Goal: Task Accomplishment & Management: Use online tool/utility

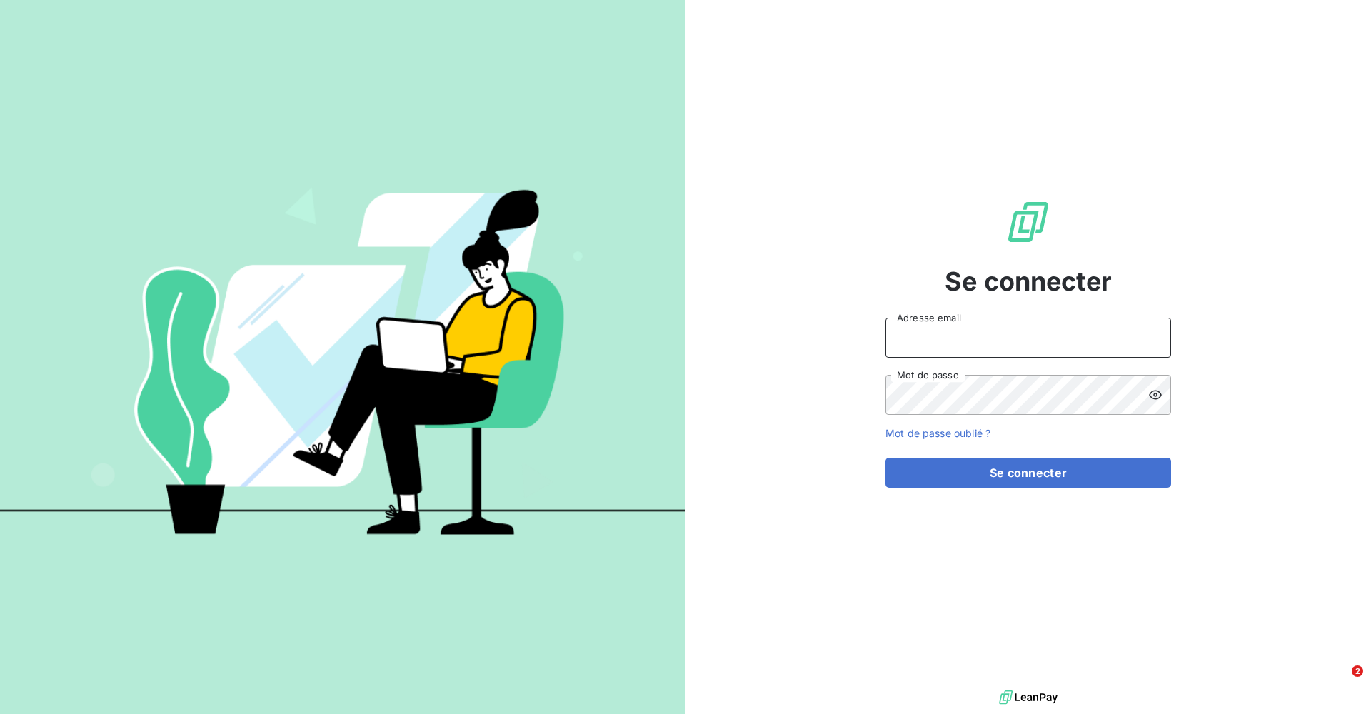
click at [913, 333] on input "Adresse email" at bounding box center [1028, 338] width 286 height 40
type input "[EMAIL_ADDRESS][DOMAIN_NAME]"
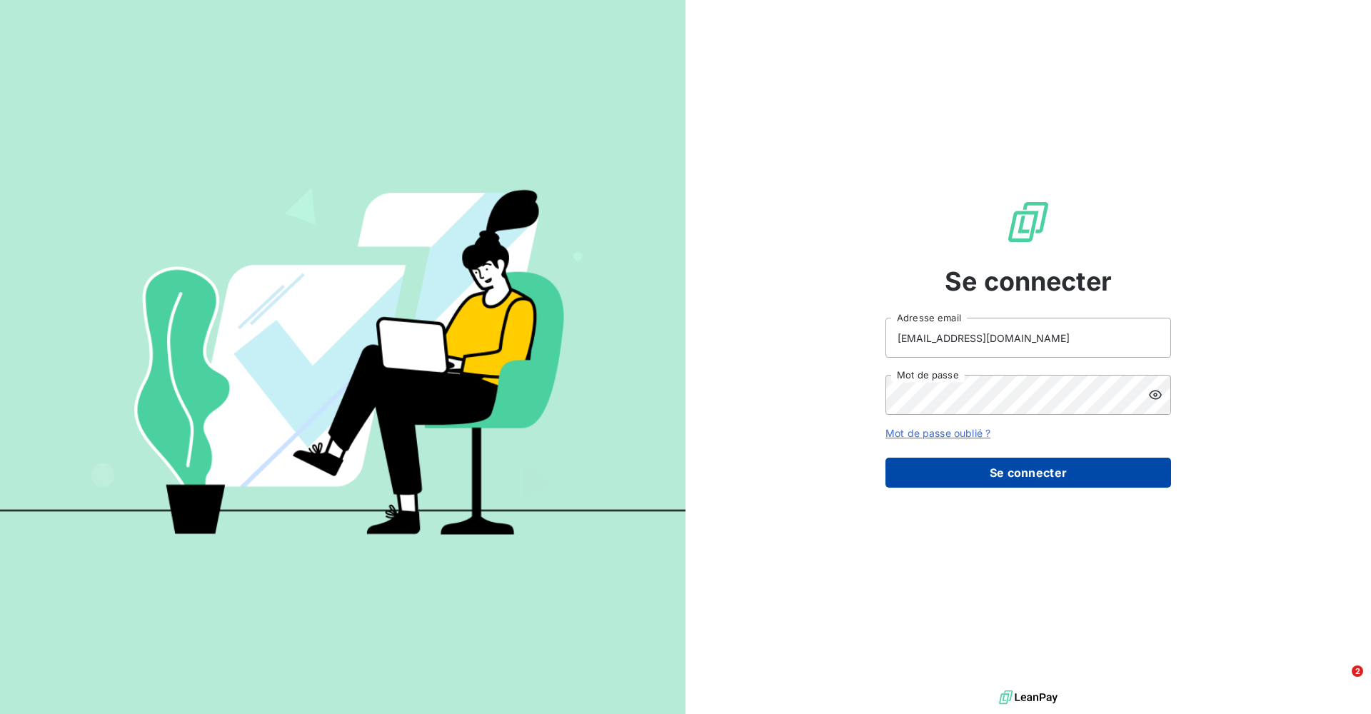
click at [913, 433] on button "Se connecter" at bounding box center [1028, 473] width 286 height 30
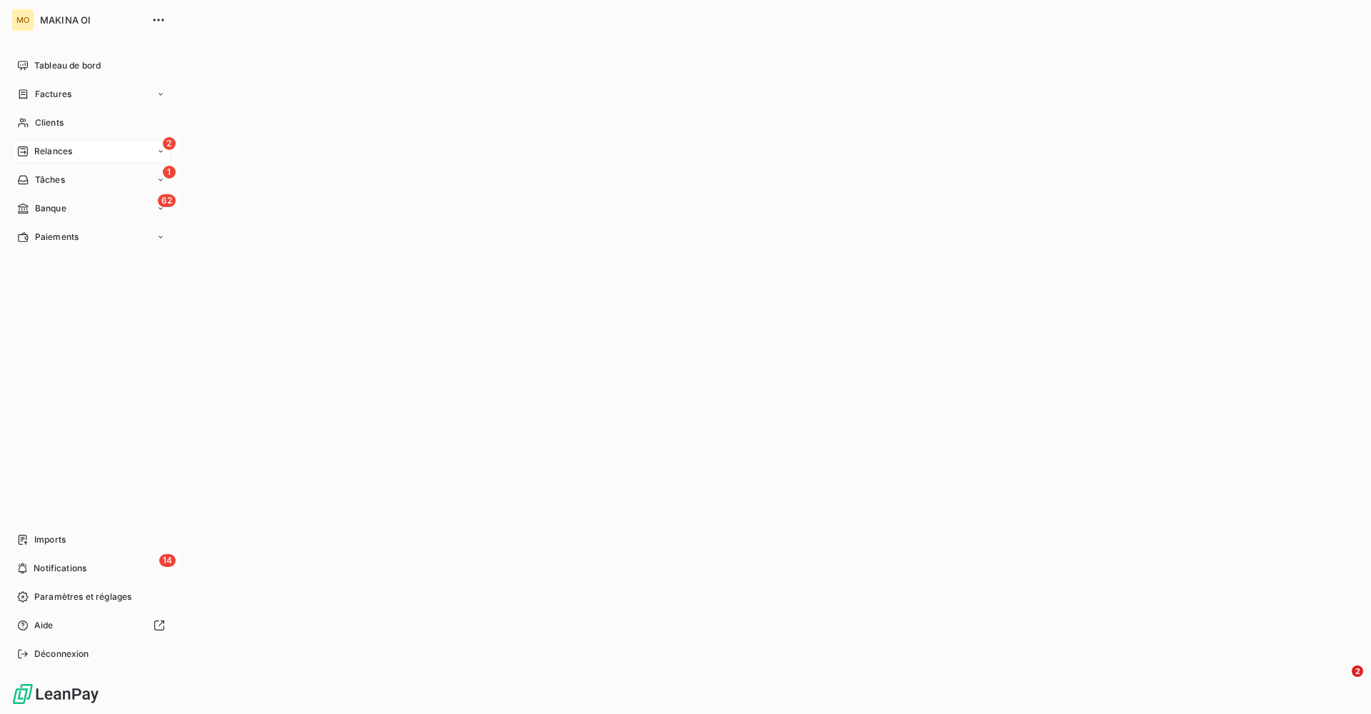
click at [57, 150] on span "Relances" at bounding box center [53, 151] width 38 height 13
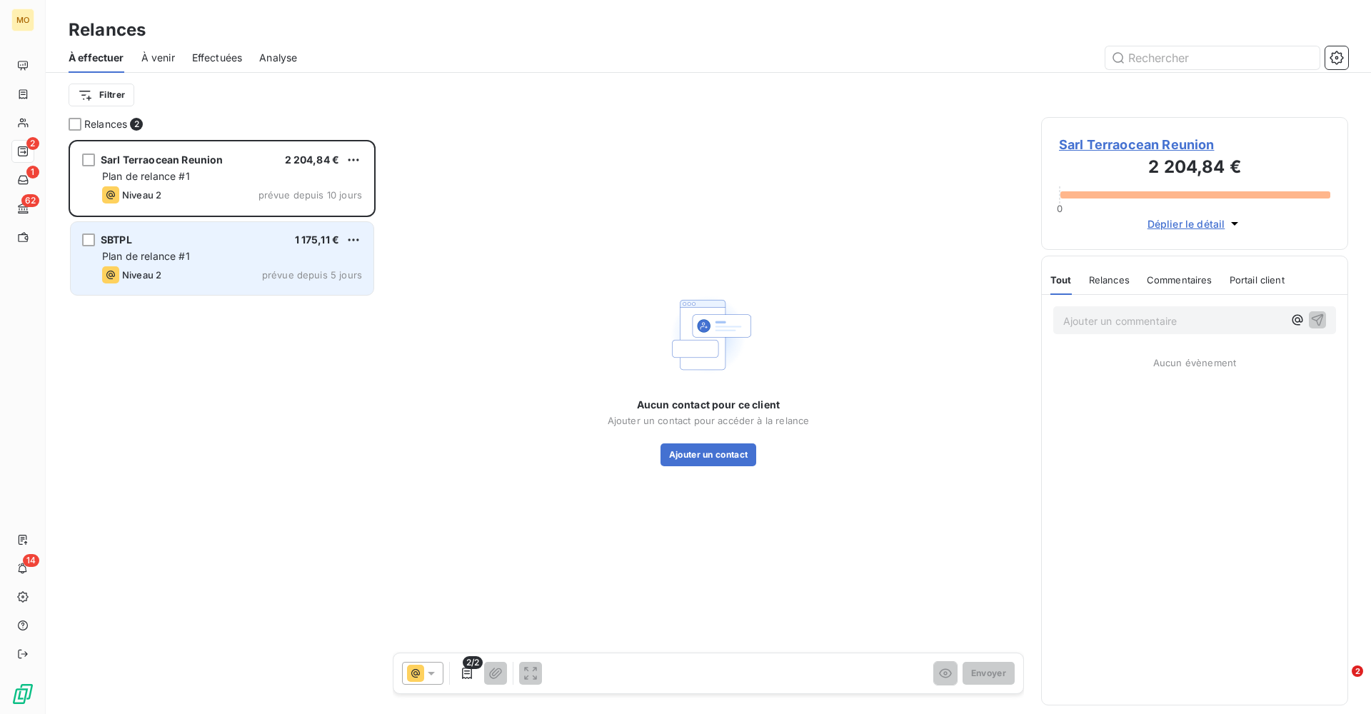
click at [209, 269] on div "Niveau 2 prévue depuis 5 jours" at bounding box center [232, 274] width 260 height 17
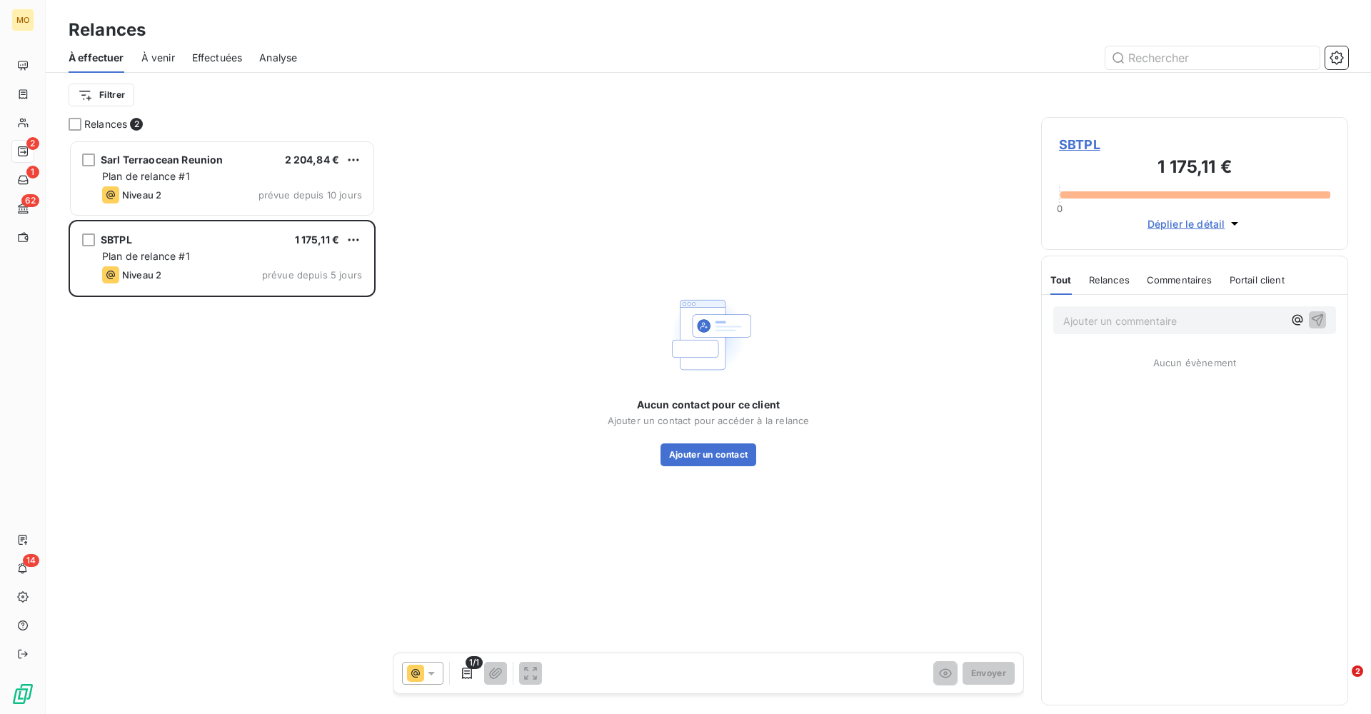
click at [217, 59] on span "Effectuées" at bounding box center [217, 58] width 51 height 14
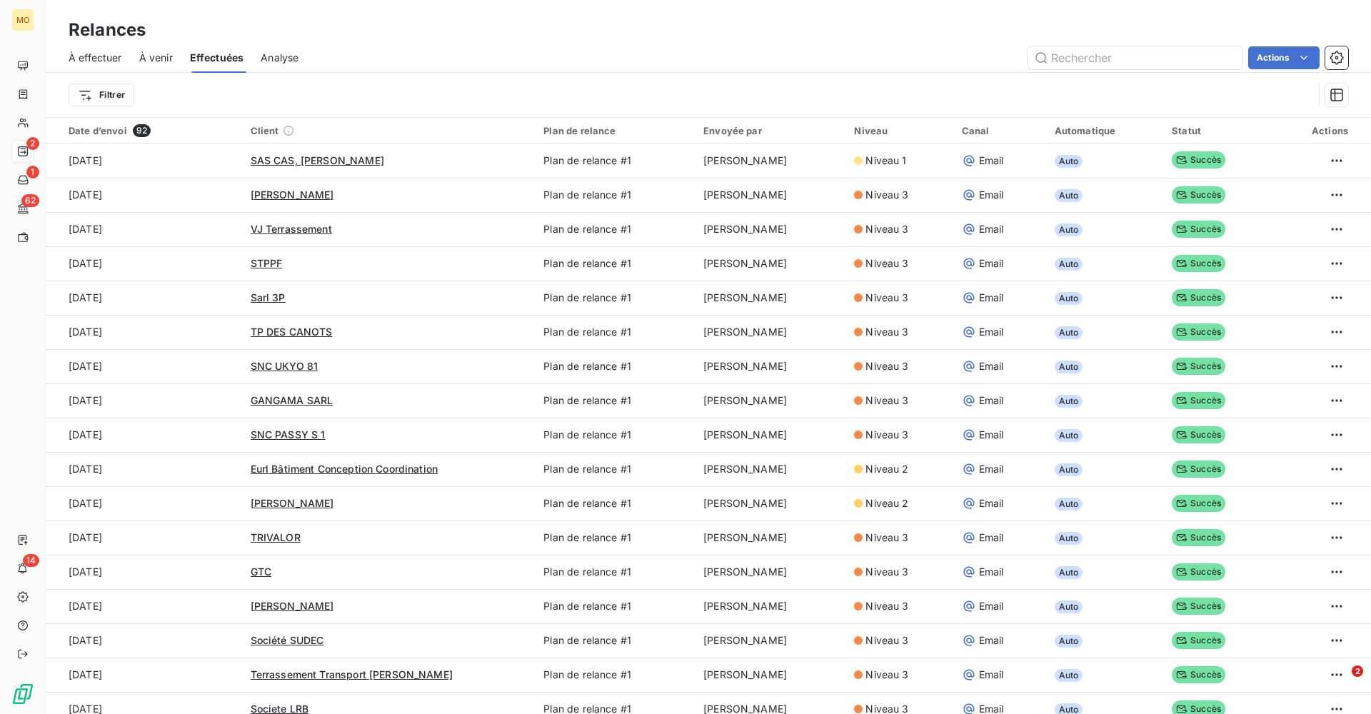
click at [217, 59] on span "Effectuées" at bounding box center [217, 58] width 54 height 14
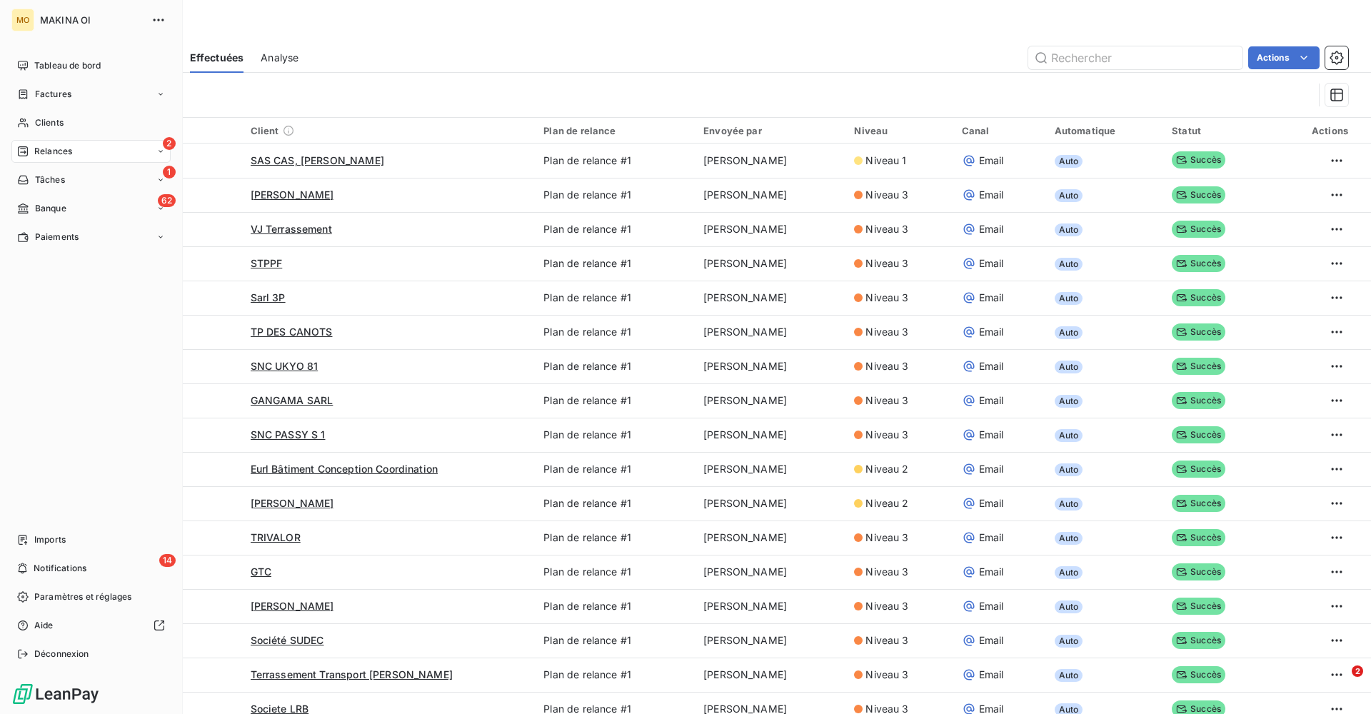
click at [63, 150] on span "Relances" at bounding box center [53, 151] width 38 height 13
click at [70, 147] on span "Relances" at bounding box center [53, 151] width 38 height 13
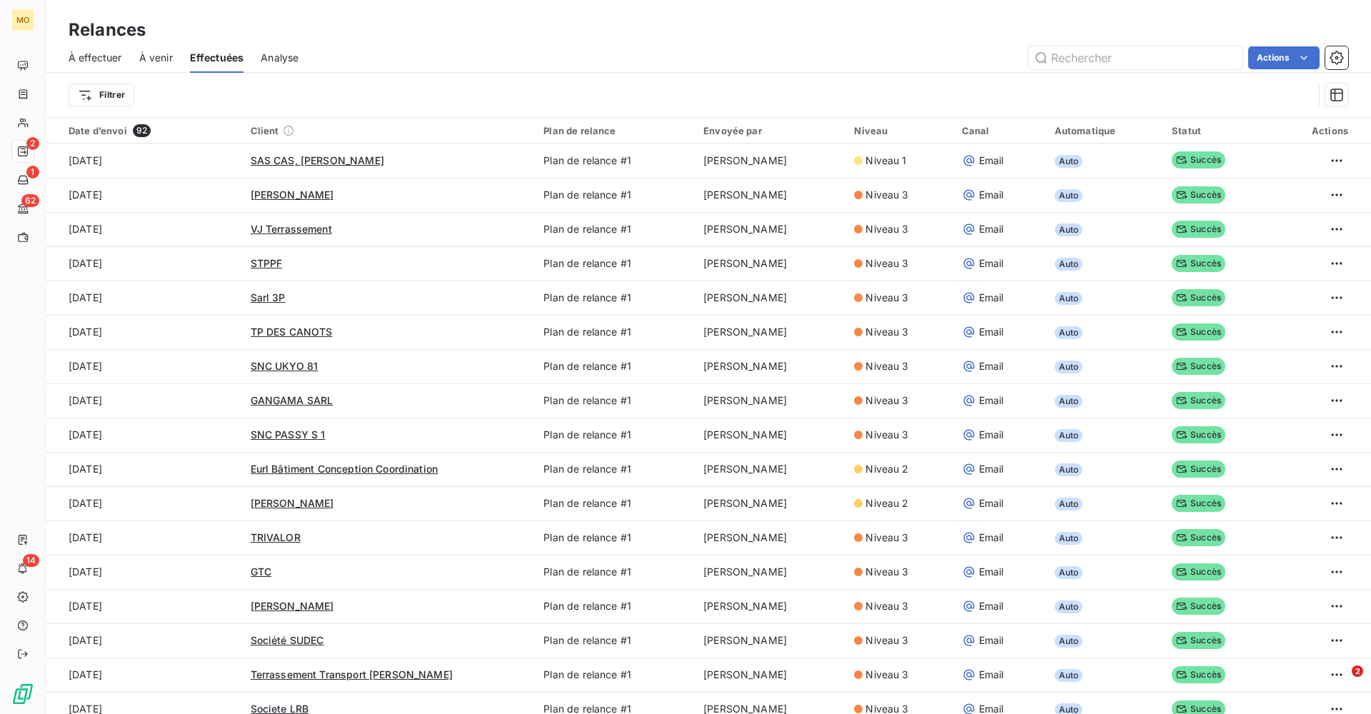
click at [420, 64] on div "Actions" at bounding box center [832, 57] width 1032 height 23
click at [95, 61] on span "À effectuer" at bounding box center [96, 58] width 54 height 14
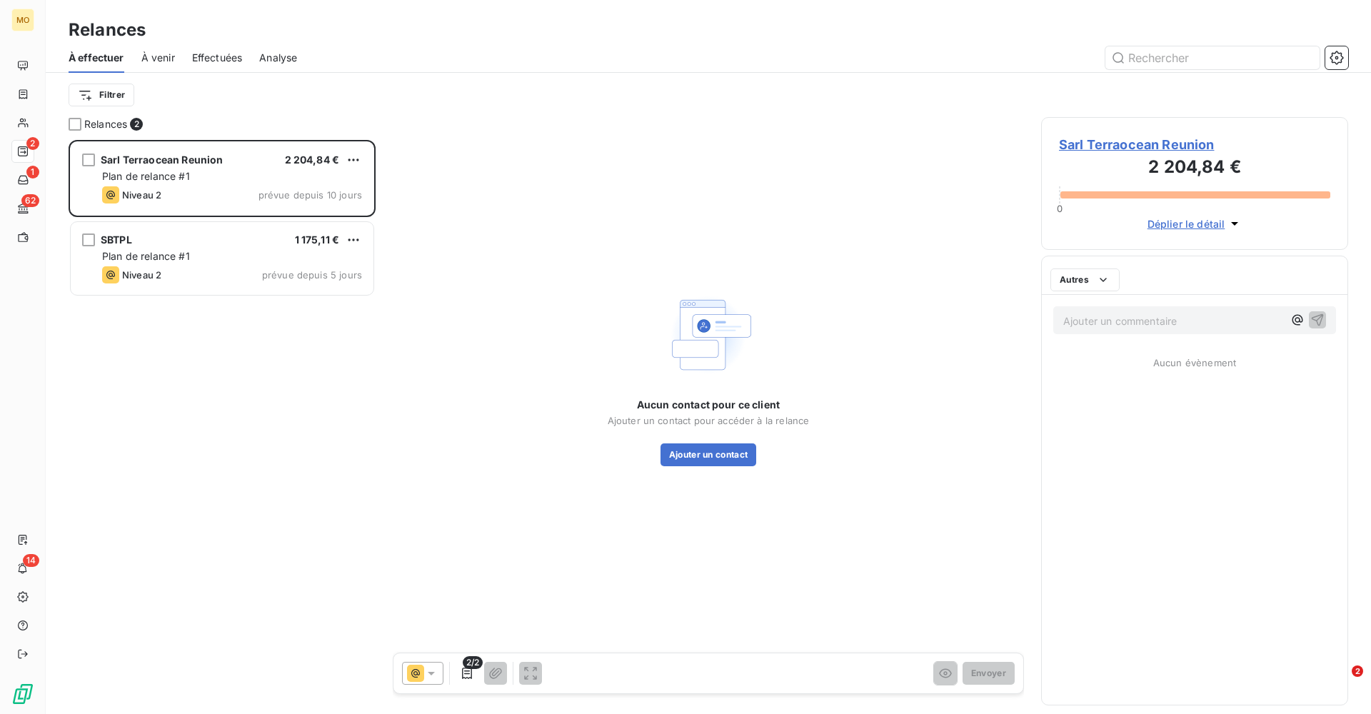
scroll to position [574, 307]
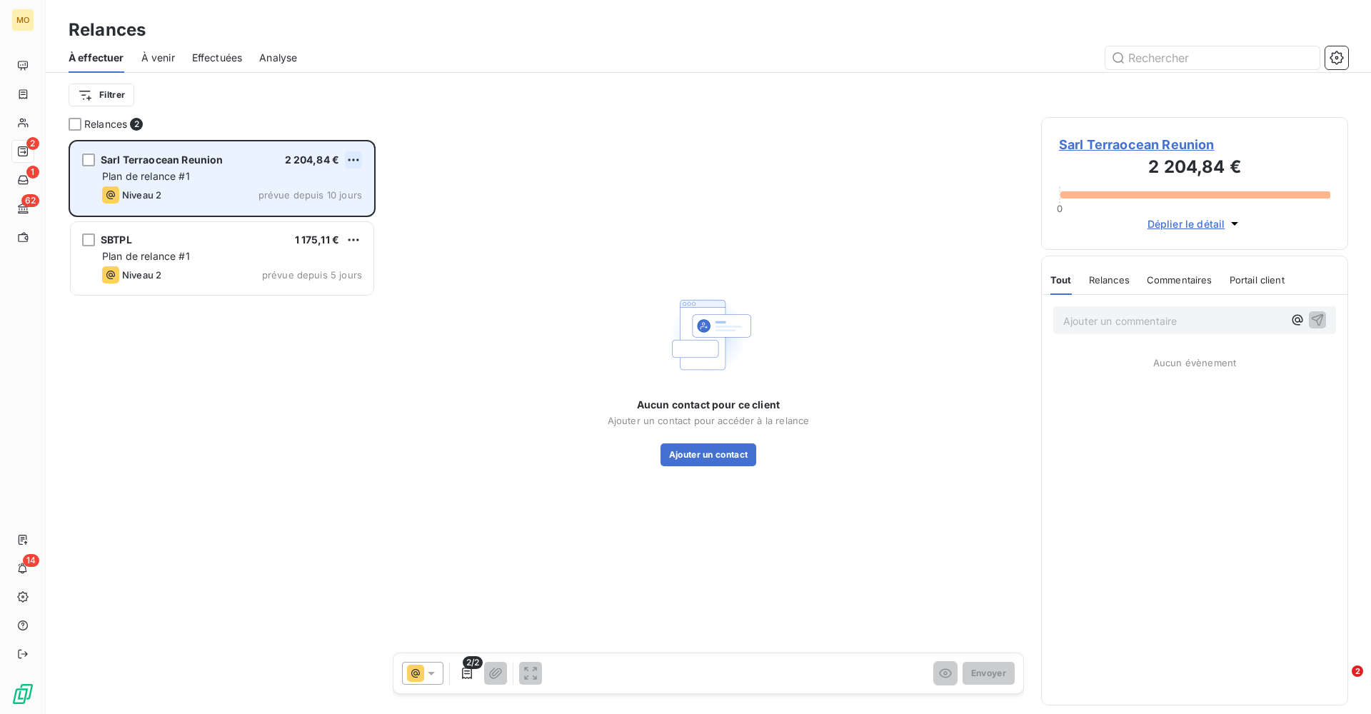
click at [352, 160] on html "MO 2 1 62 14 Relances À effectuer À venir Effectuées Analyse Filtrer Relances 2…" at bounding box center [685, 357] width 1371 height 714
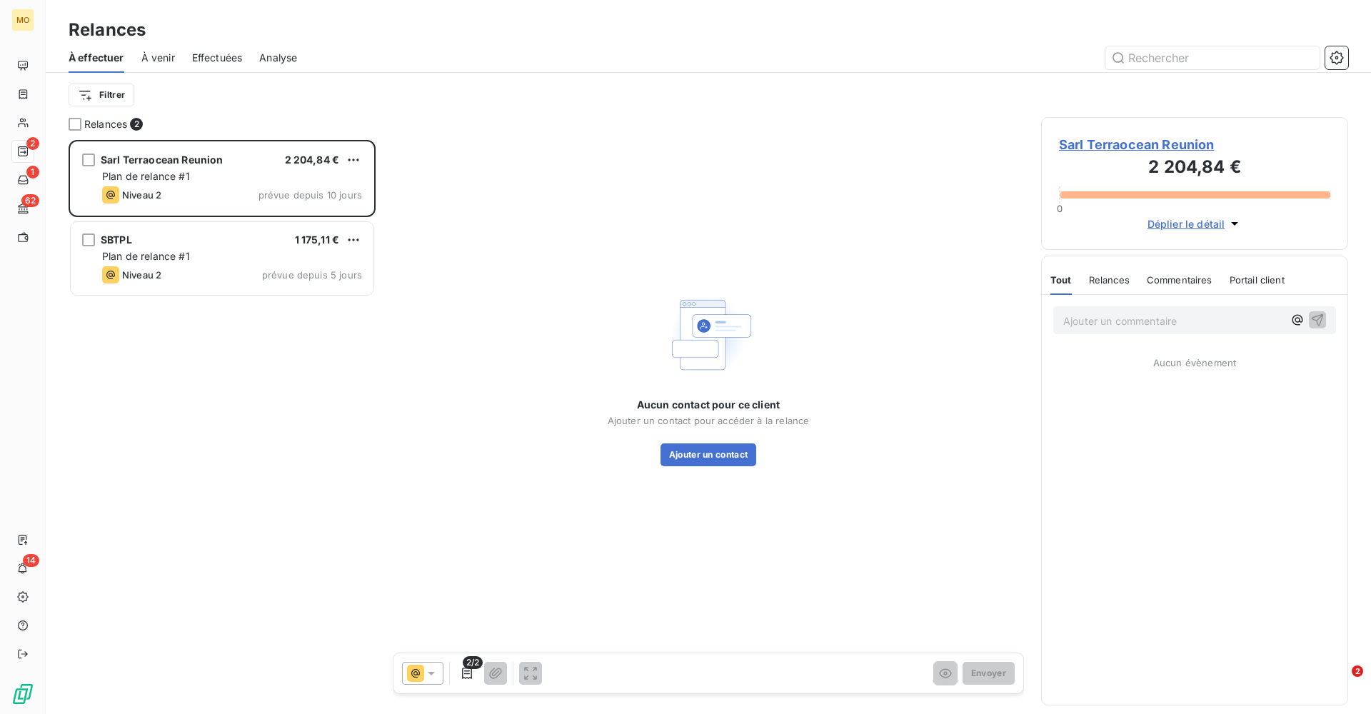
click at [452, 69] on html "MO 2 1 62 14 Relances À effectuer À venir Effectuées Analyse Filtrer Relances 2…" at bounding box center [685, 357] width 1371 height 714
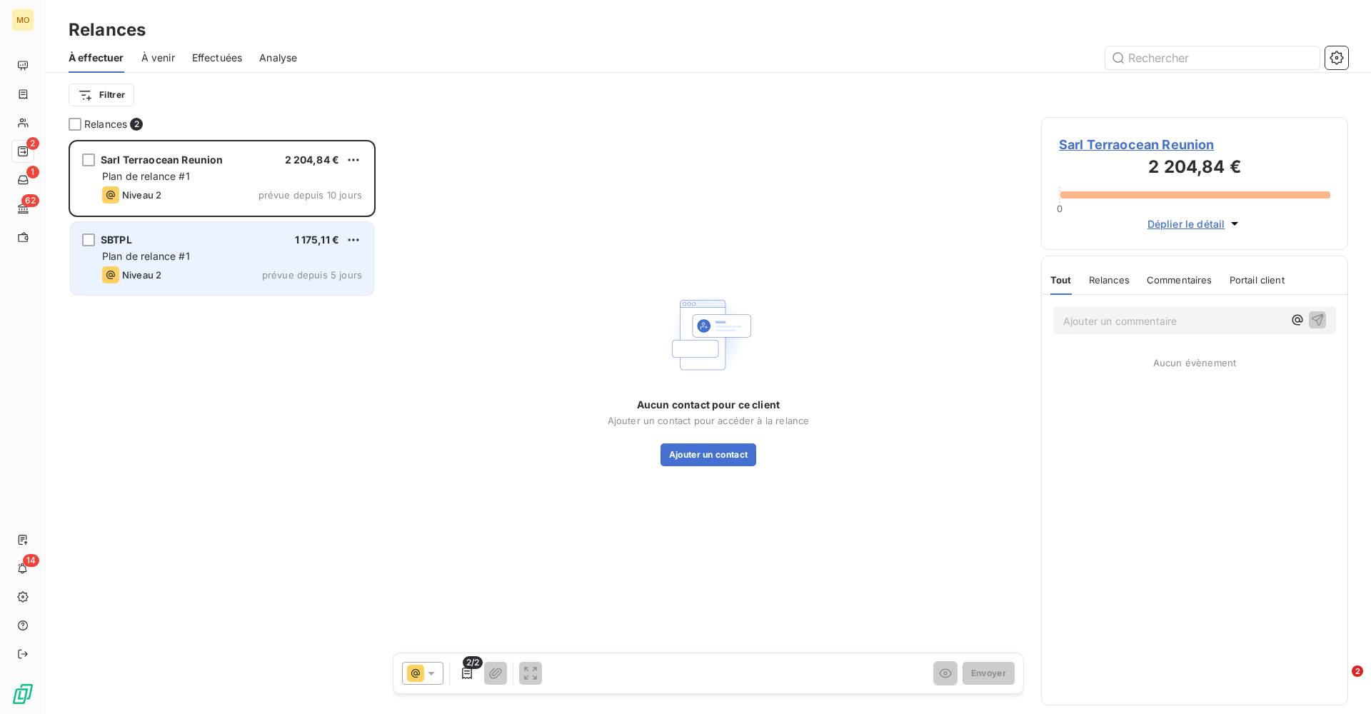
click at [153, 256] on span "Plan de relance #1" at bounding box center [146, 256] width 88 height 12
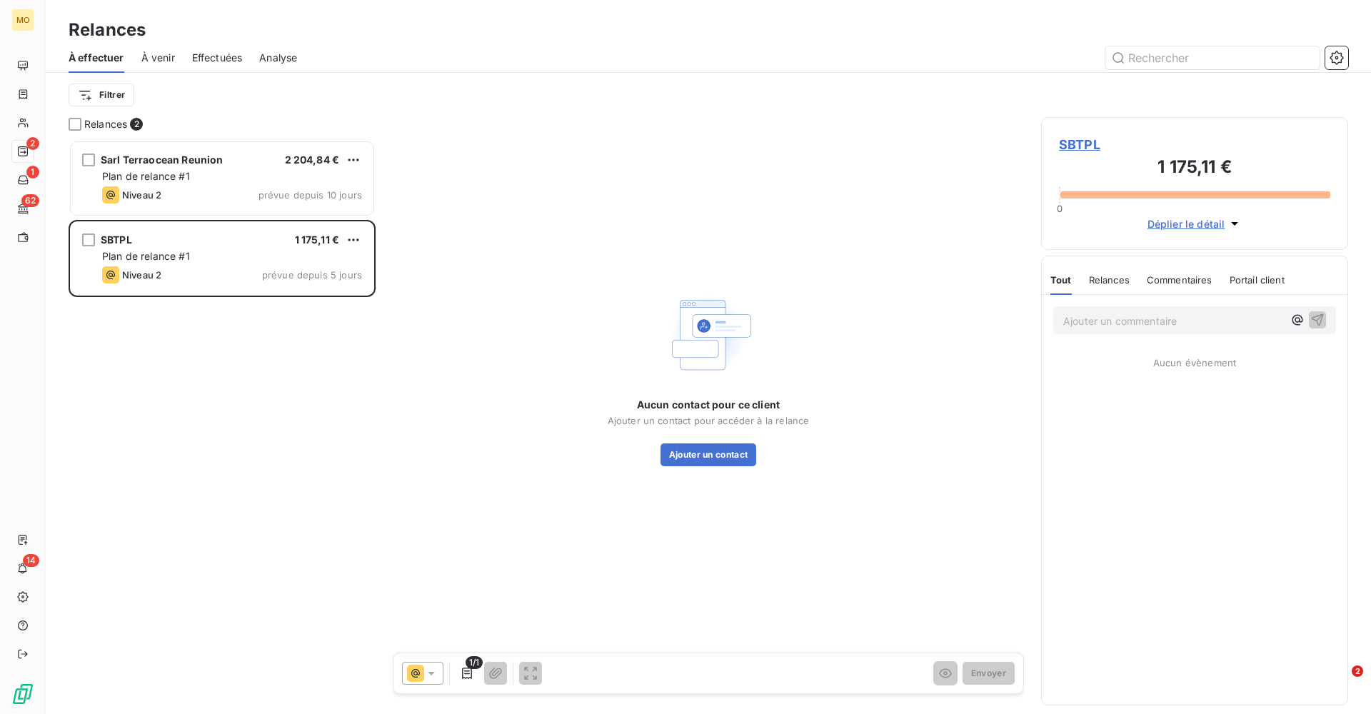
click at [913, 223] on icon "button" at bounding box center [1234, 224] width 7 height 4
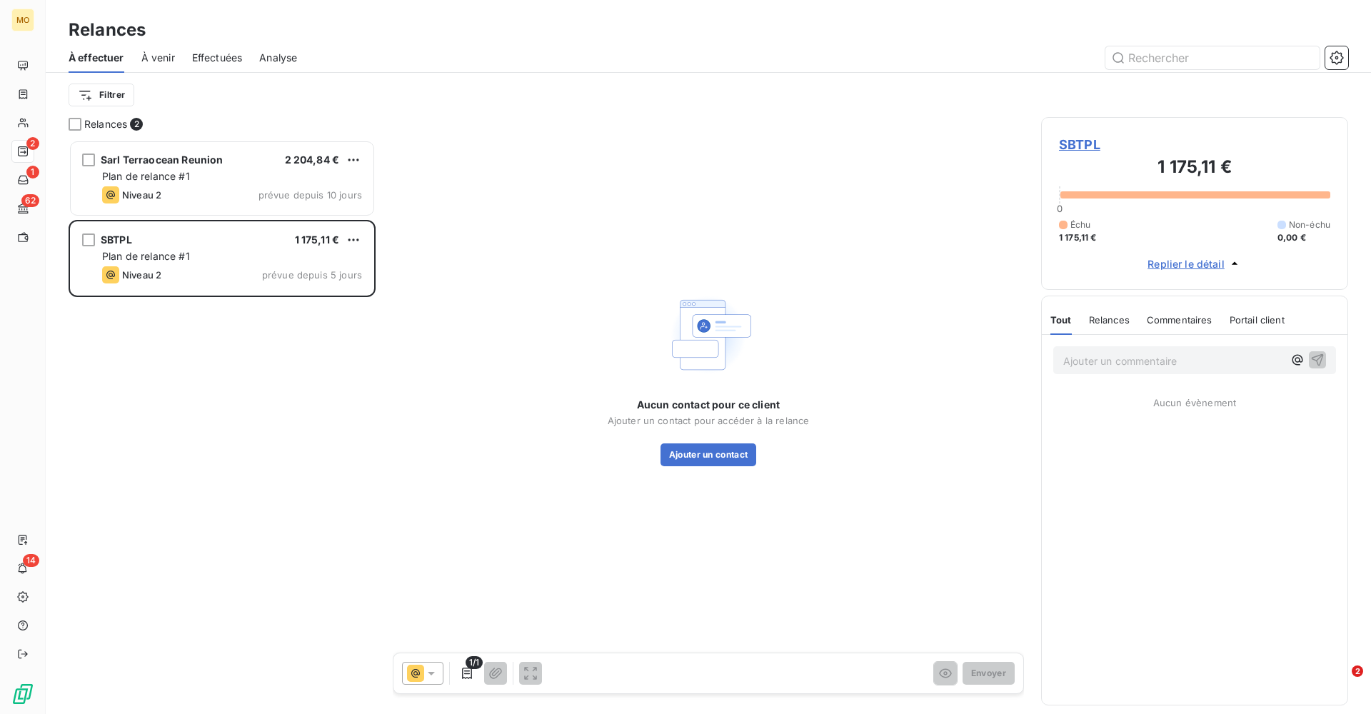
click at [913, 321] on span "Relances" at bounding box center [1109, 319] width 41 height 11
click at [913, 316] on span "Commentaires" at bounding box center [1181, 319] width 66 height 11
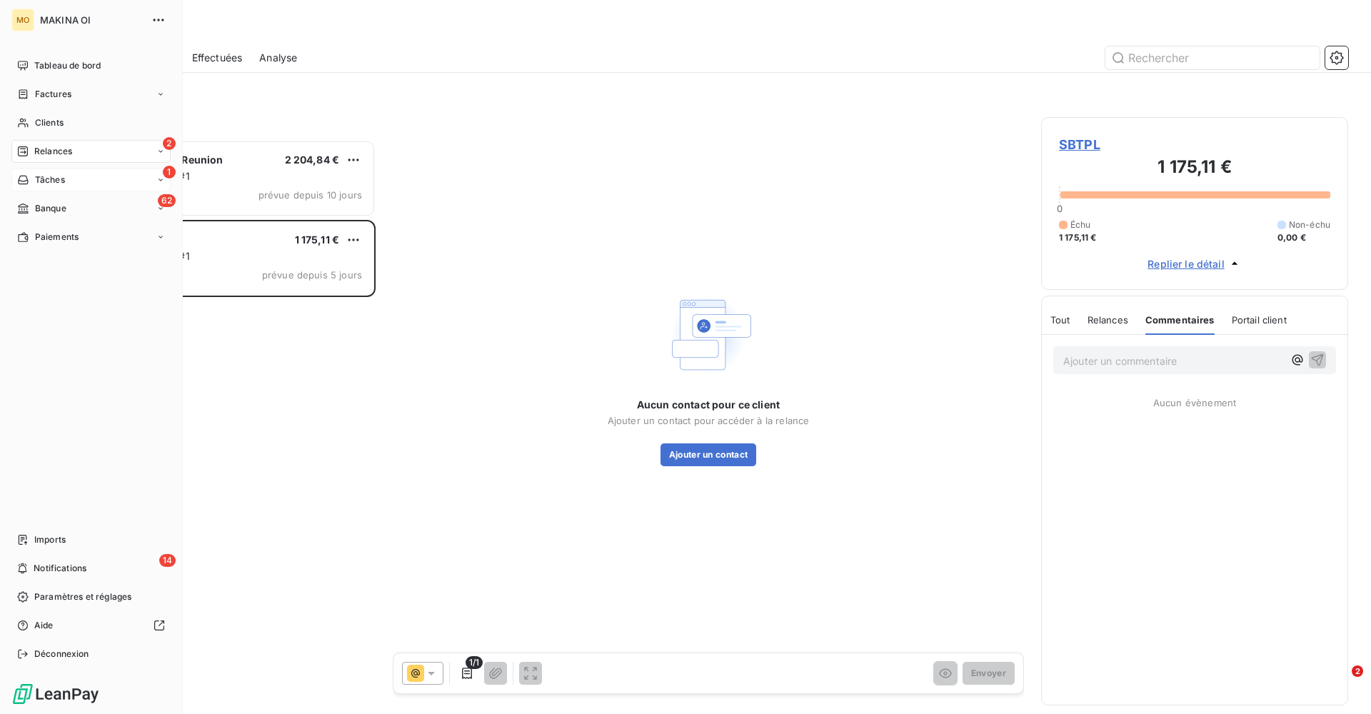
click at [41, 176] on span "Tâches" at bounding box center [50, 179] width 30 height 13
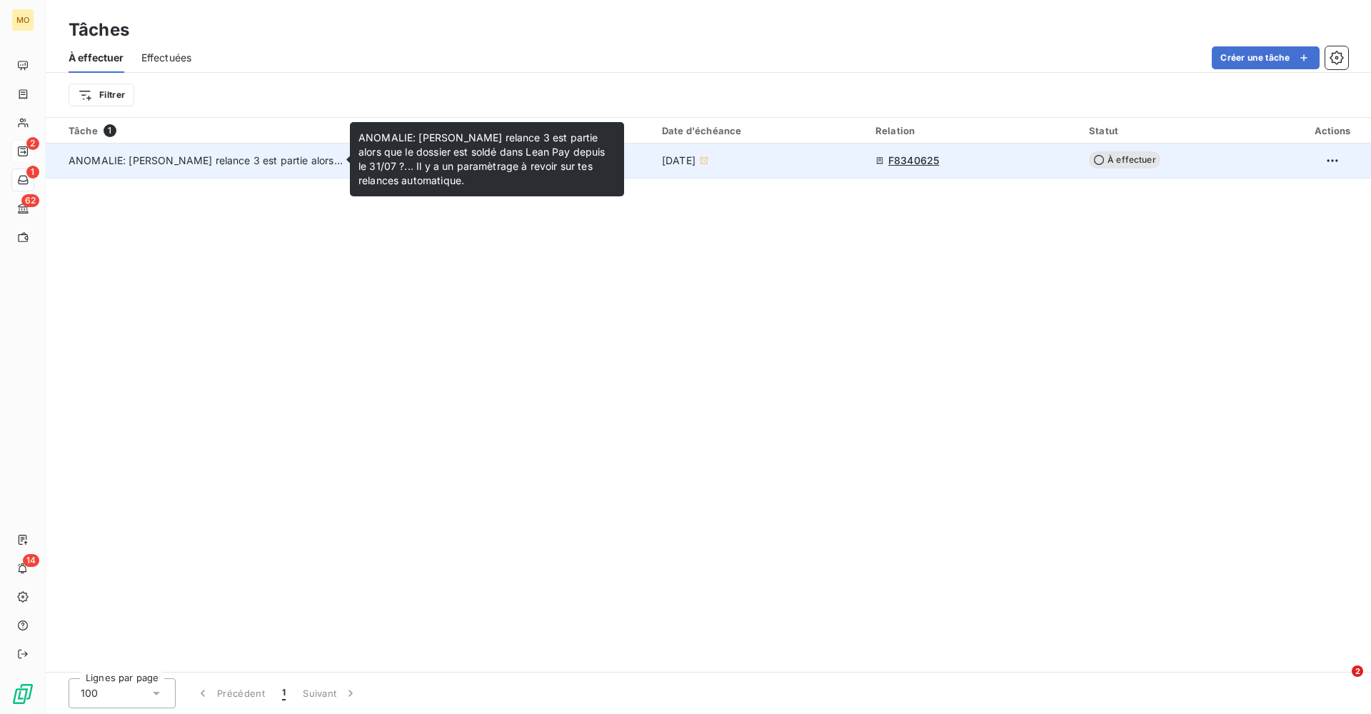
click at [171, 161] on span "ANOMALIE: [PERSON_NAME] relance 3 est partie alors que le dossier est soldé dan…" at bounding box center [486, 160] width 835 height 12
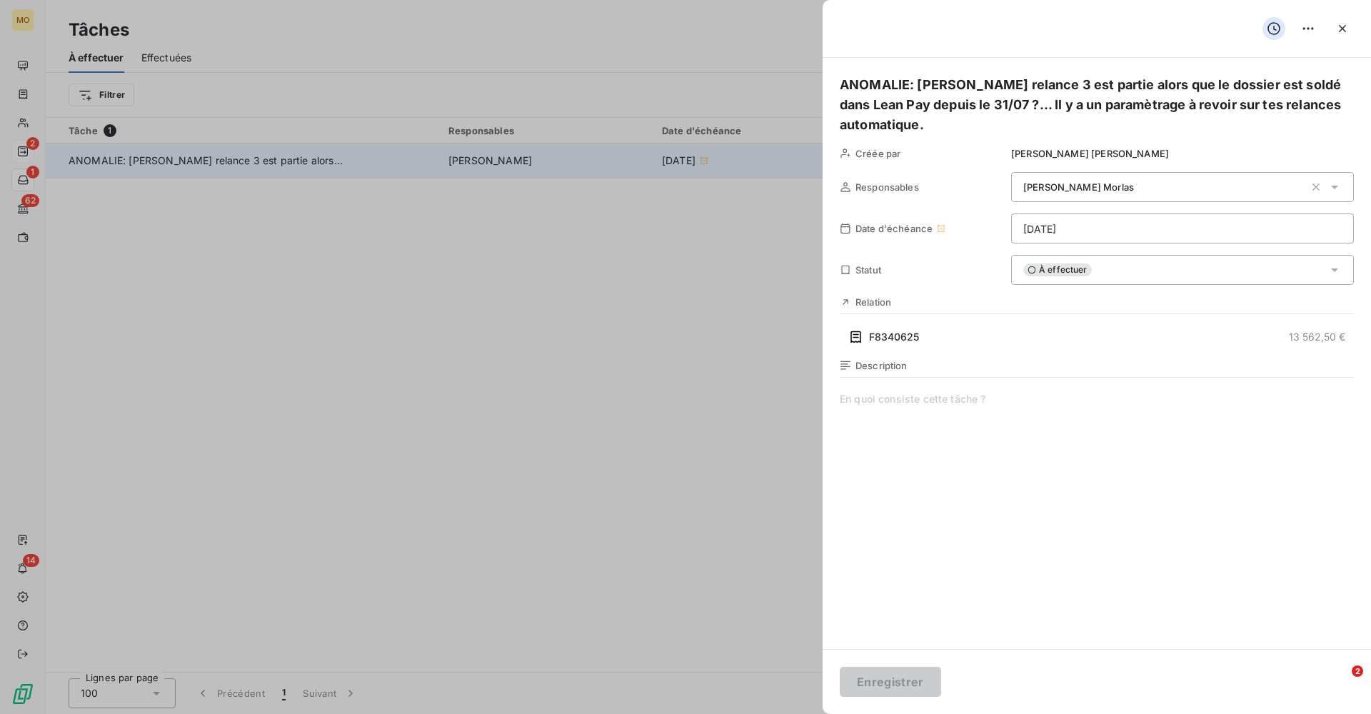
type input "[DATE]"
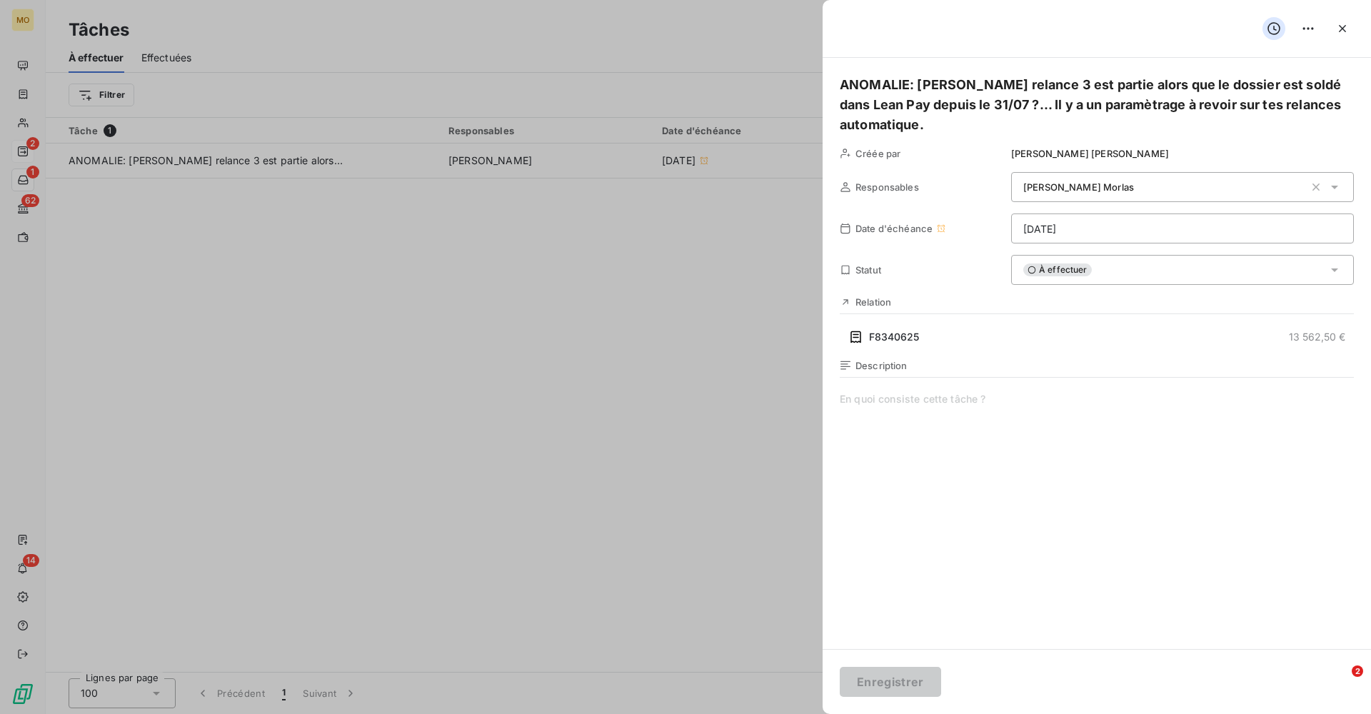
click at [24, 151] on div at bounding box center [685, 357] width 1371 height 714
click at [913, 24] on icon "button" at bounding box center [1342, 28] width 14 height 14
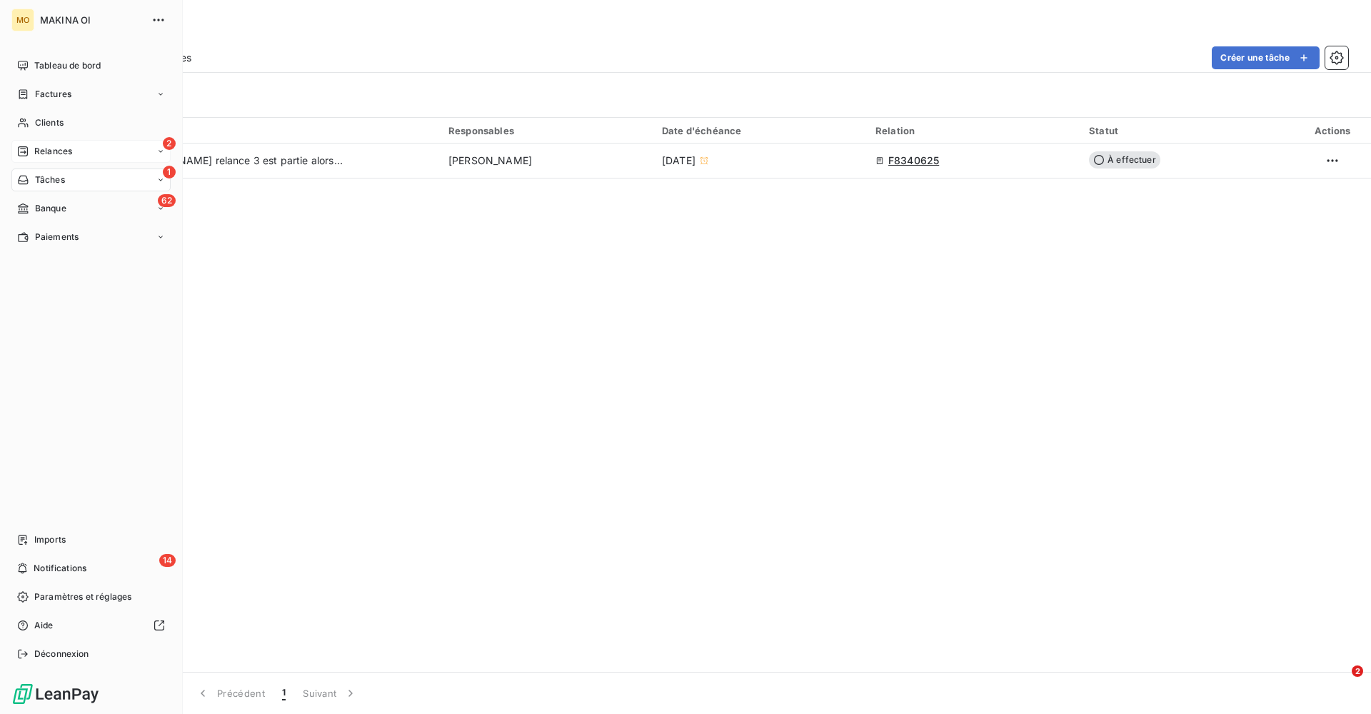
click at [26, 146] on icon at bounding box center [22, 151] width 11 height 11
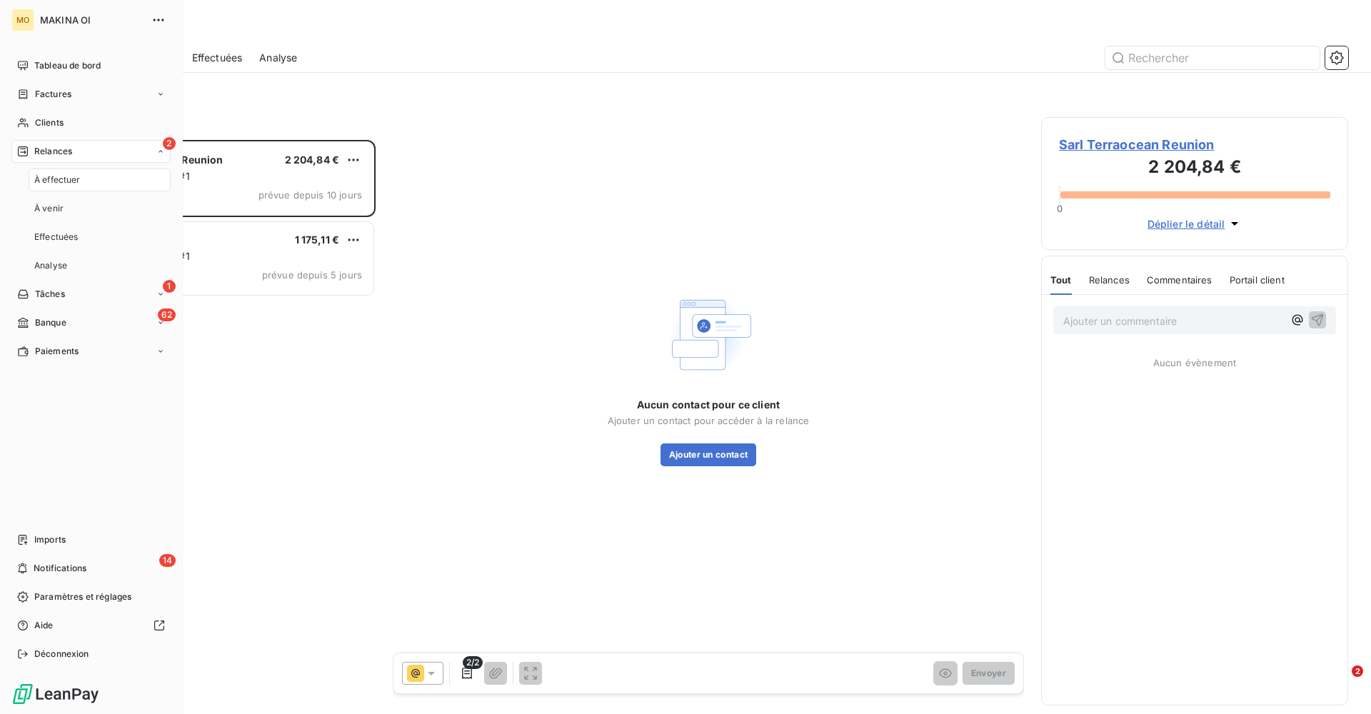
scroll to position [574, 307]
click at [53, 208] on span "À venir" at bounding box center [48, 208] width 29 height 13
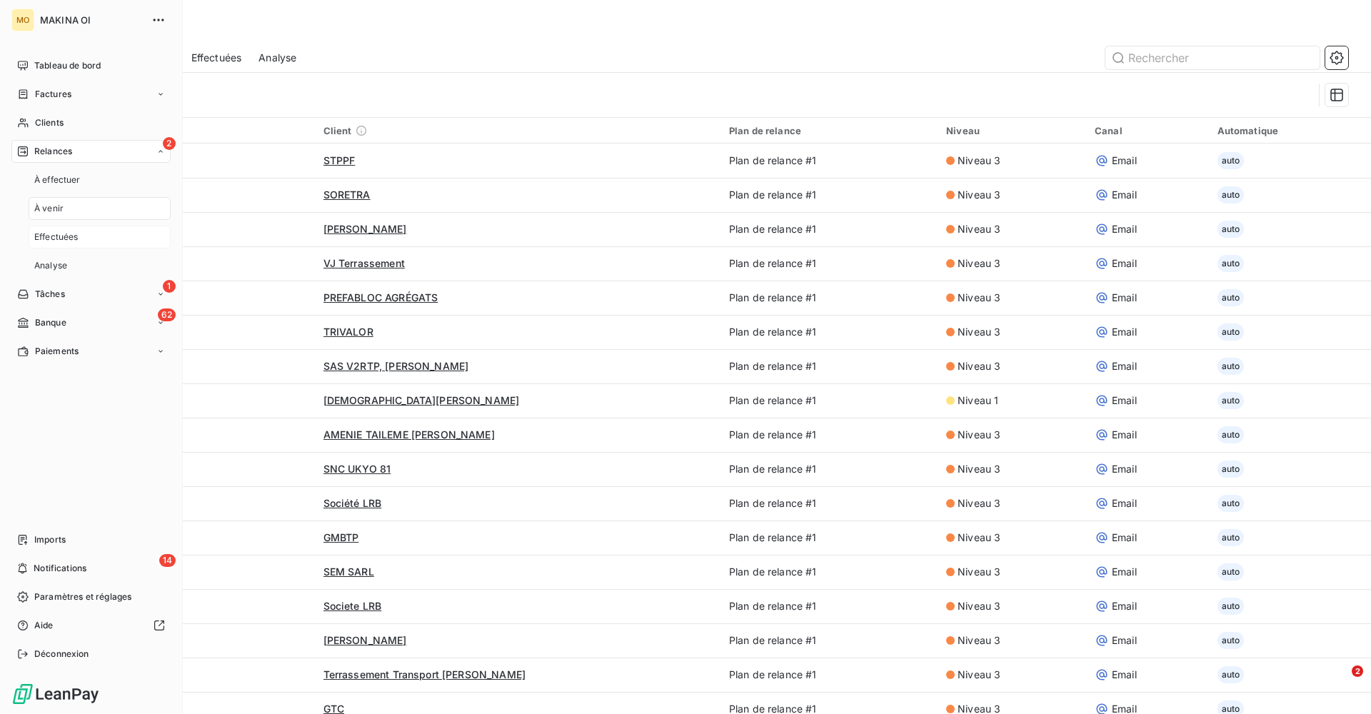
click at [54, 234] on span "Effectuées" at bounding box center [56, 237] width 44 height 13
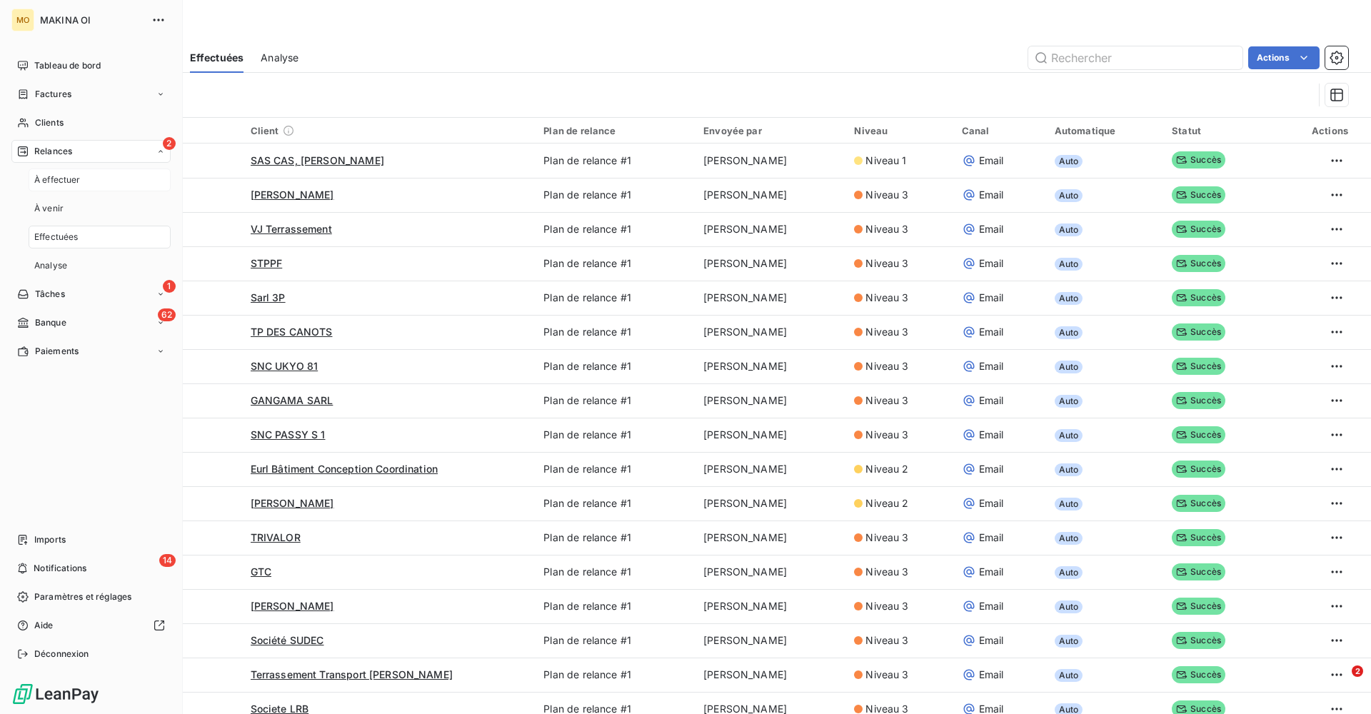
click at [58, 176] on span "À effectuer" at bounding box center [57, 179] width 46 height 13
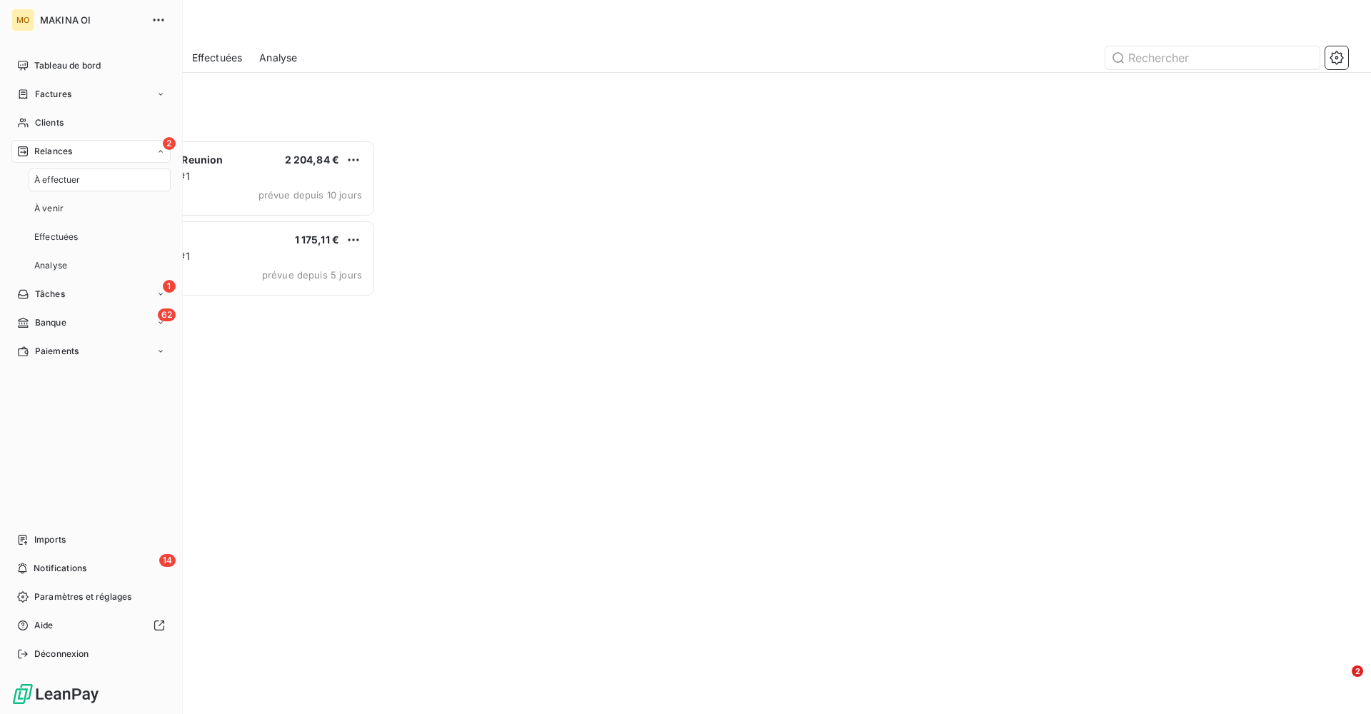
scroll to position [574, 307]
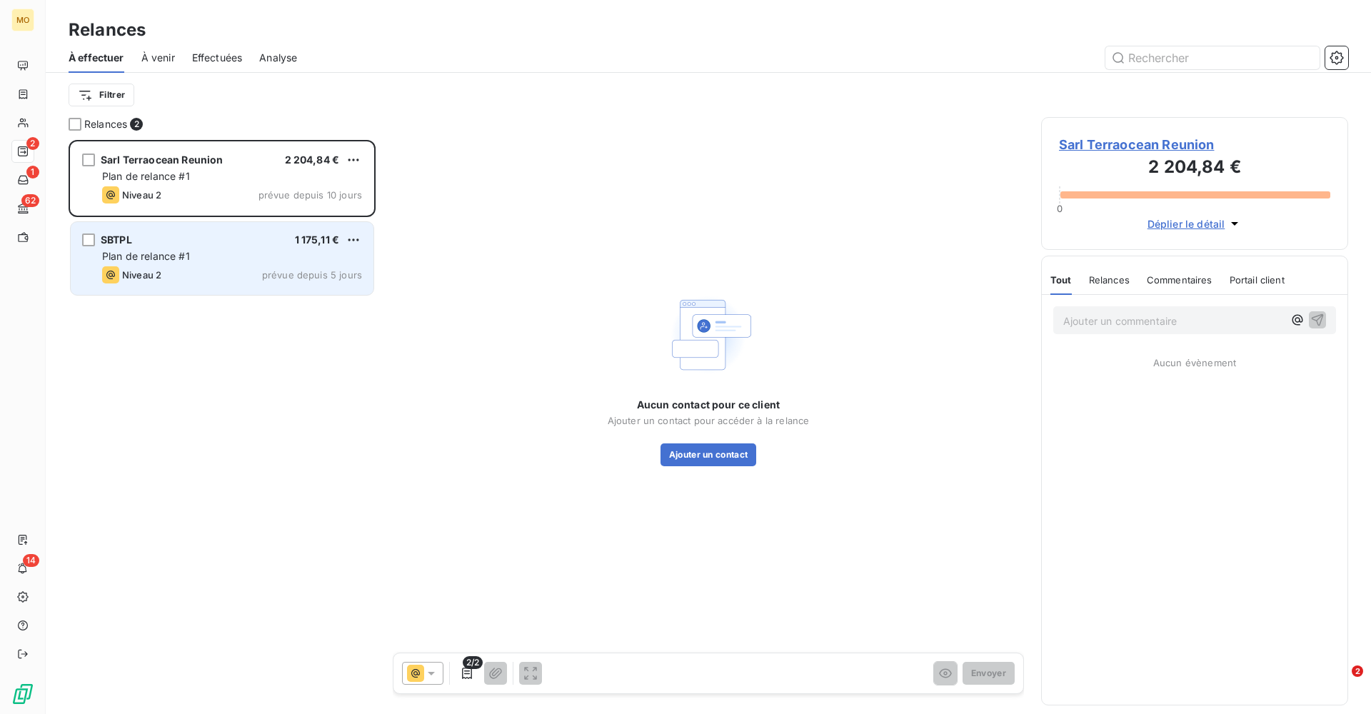
click at [201, 261] on div "Plan de relance #1" at bounding box center [232, 256] width 260 height 14
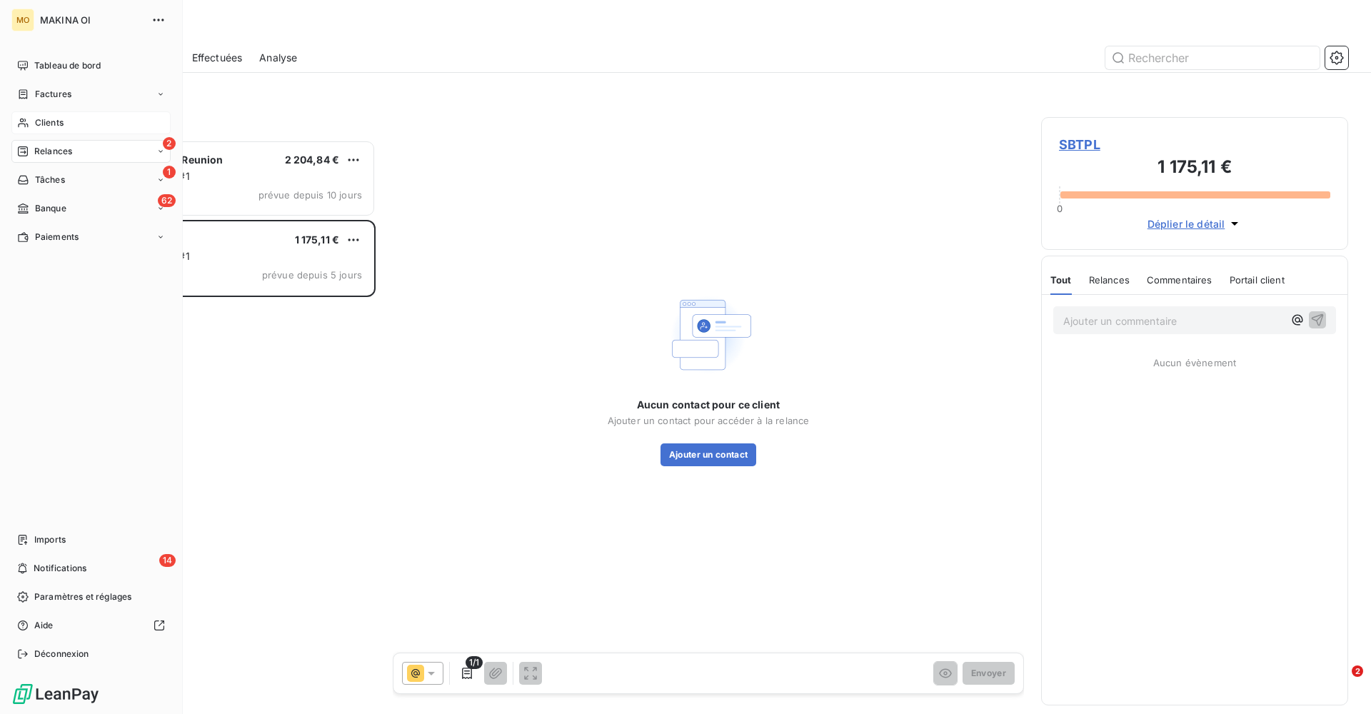
click at [51, 125] on span "Clients" at bounding box center [49, 122] width 29 height 13
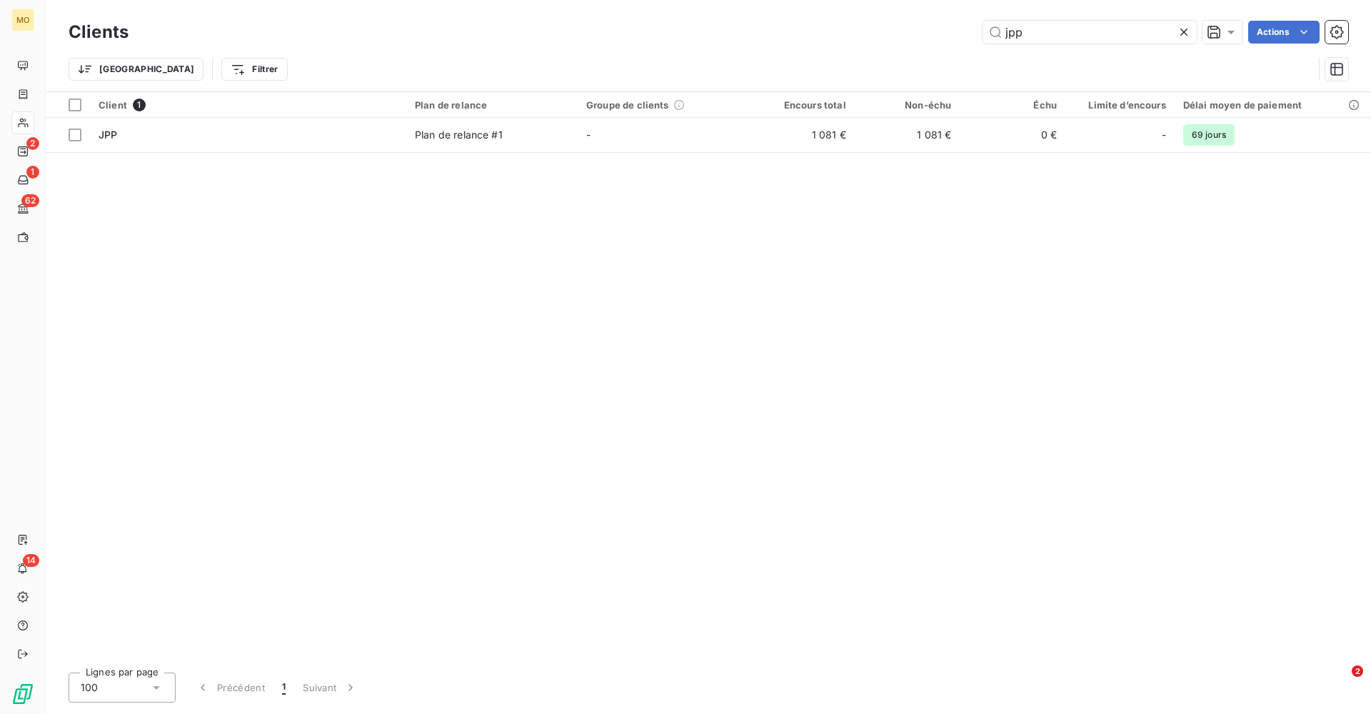
click at [913, 32] on icon at bounding box center [1183, 32] width 7 height 7
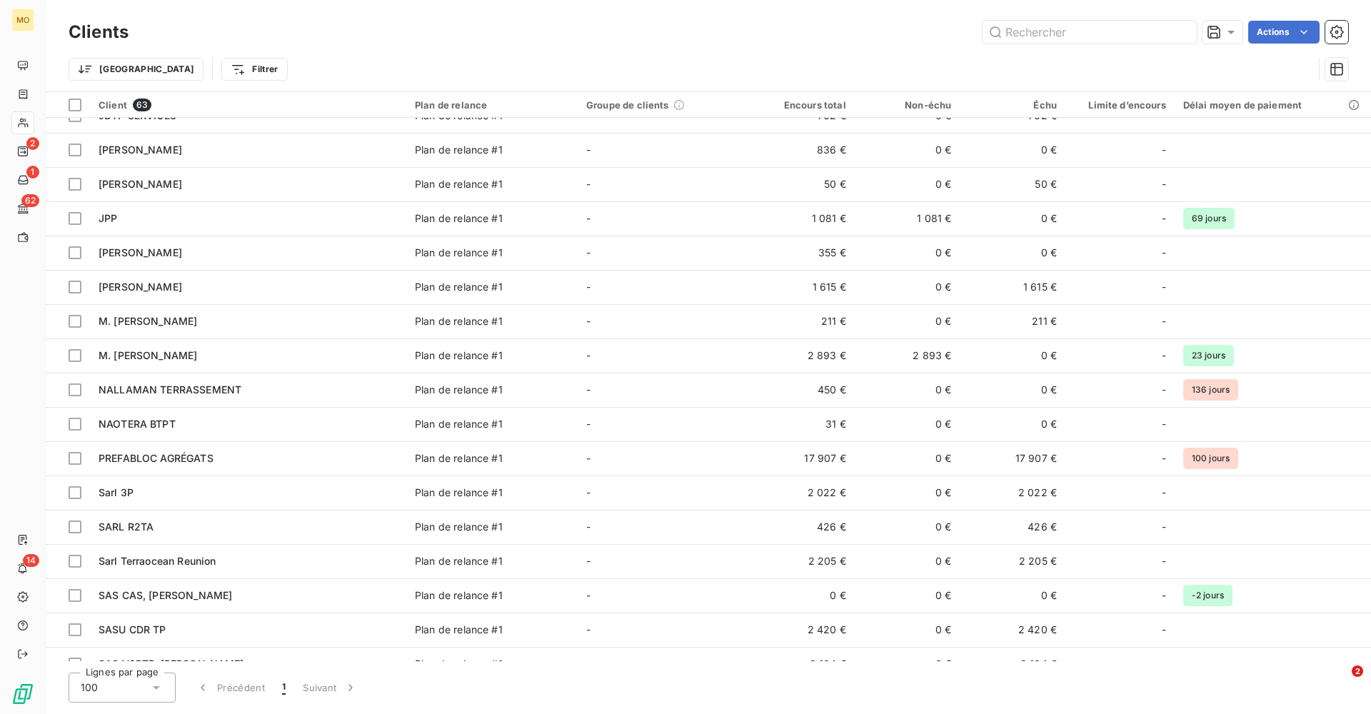
scroll to position [770, 0]
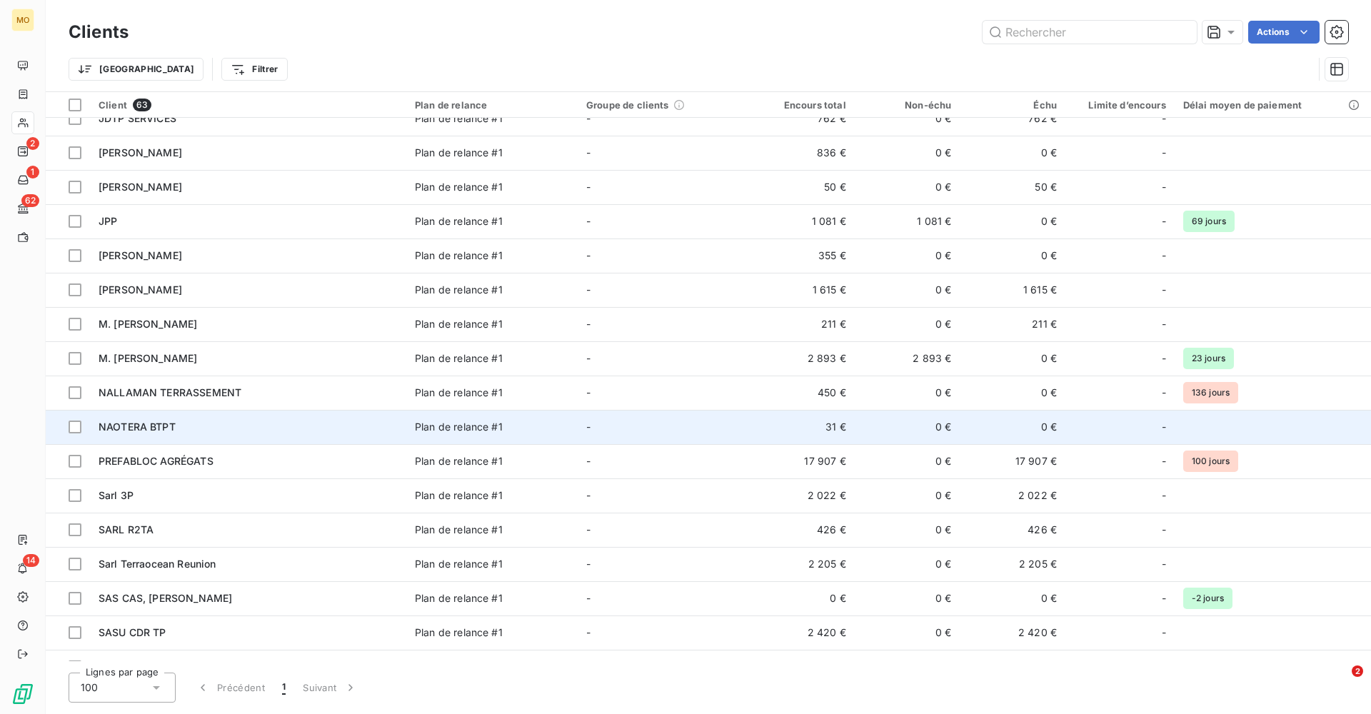
click at [147, 428] on span "NAOTERA BTPT" at bounding box center [137, 426] width 77 height 12
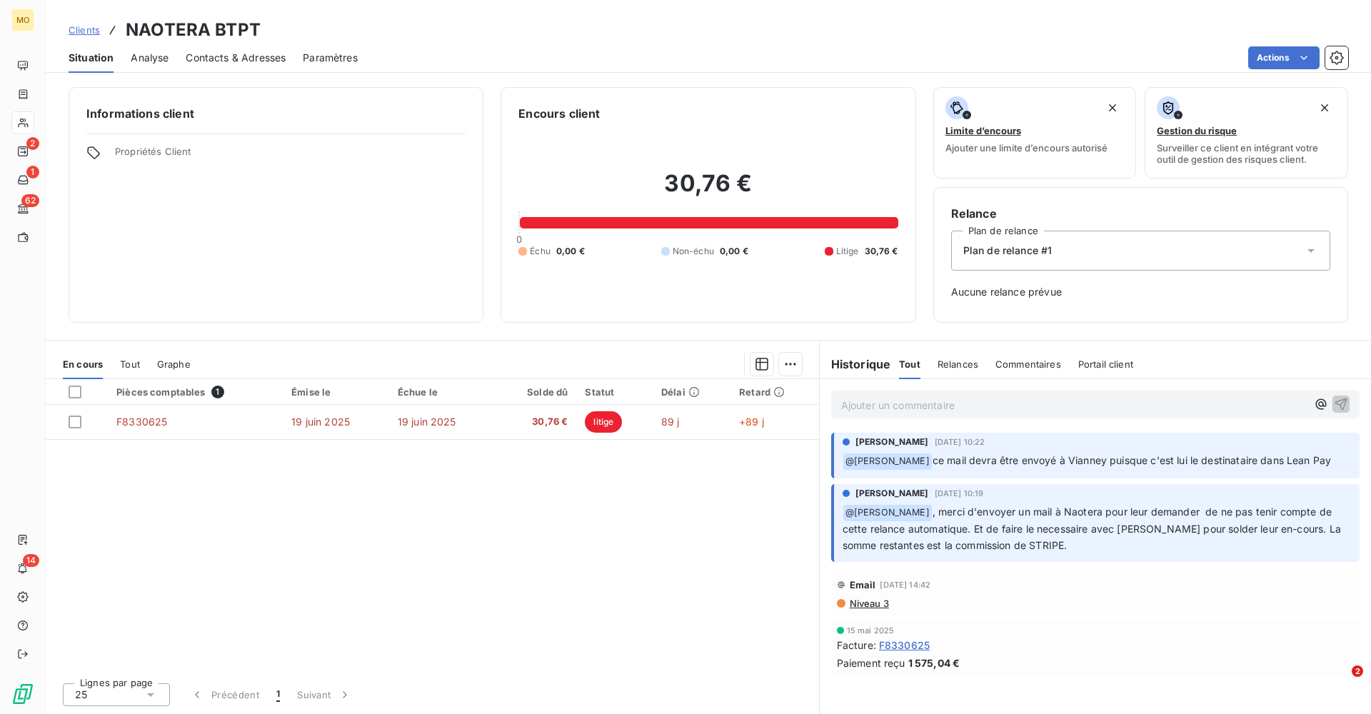
click at [236, 58] on span "Contacts & Adresses" at bounding box center [236, 58] width 100 height 14
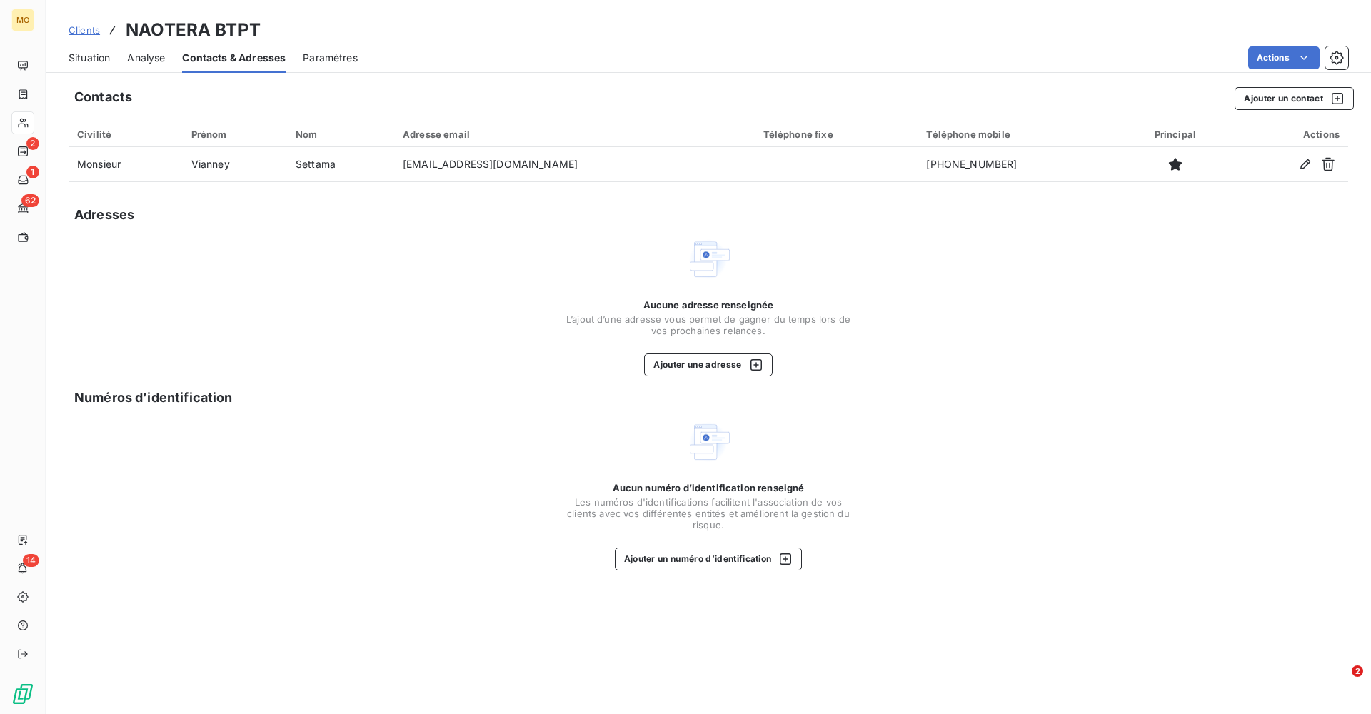
click at [89, 53] on span "Situation" at bounding box center [89, 58] width 41 height 14
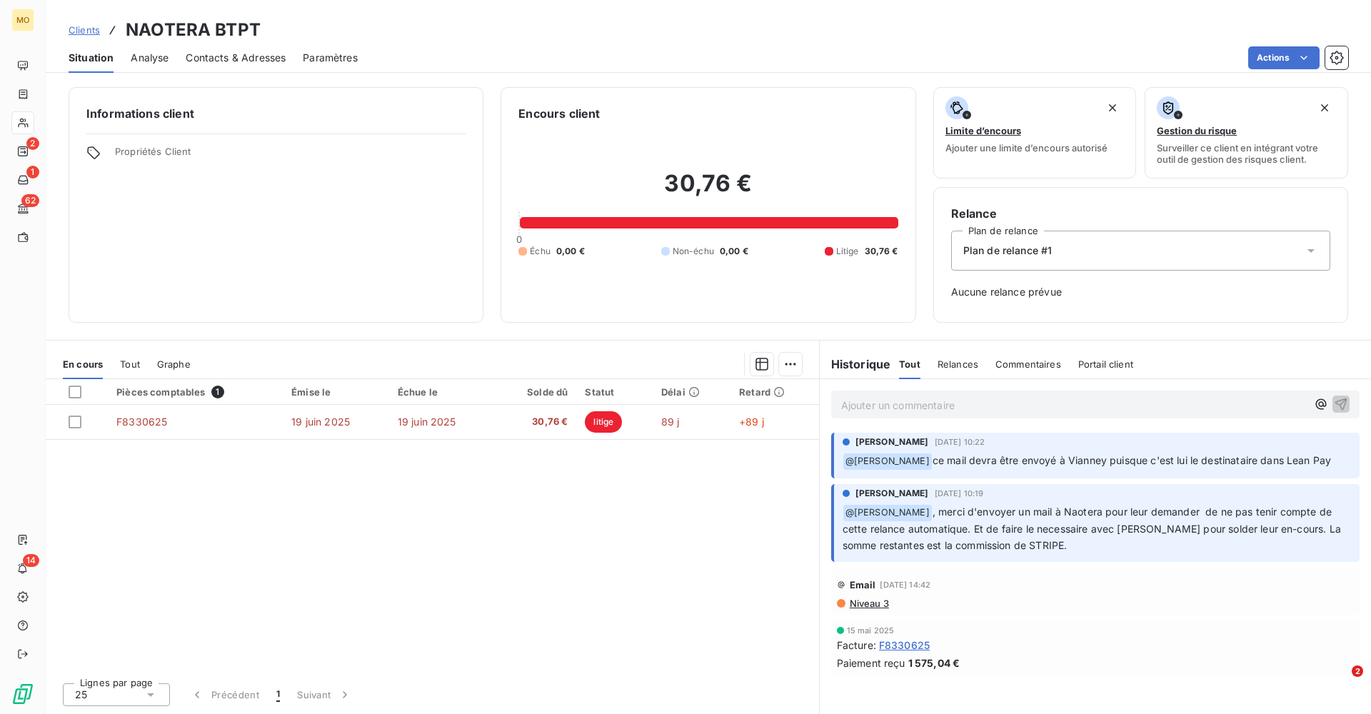
click at [249, 59] on span "Contacts & Adresses" at bounding box center [236, 58] width 100 height 14
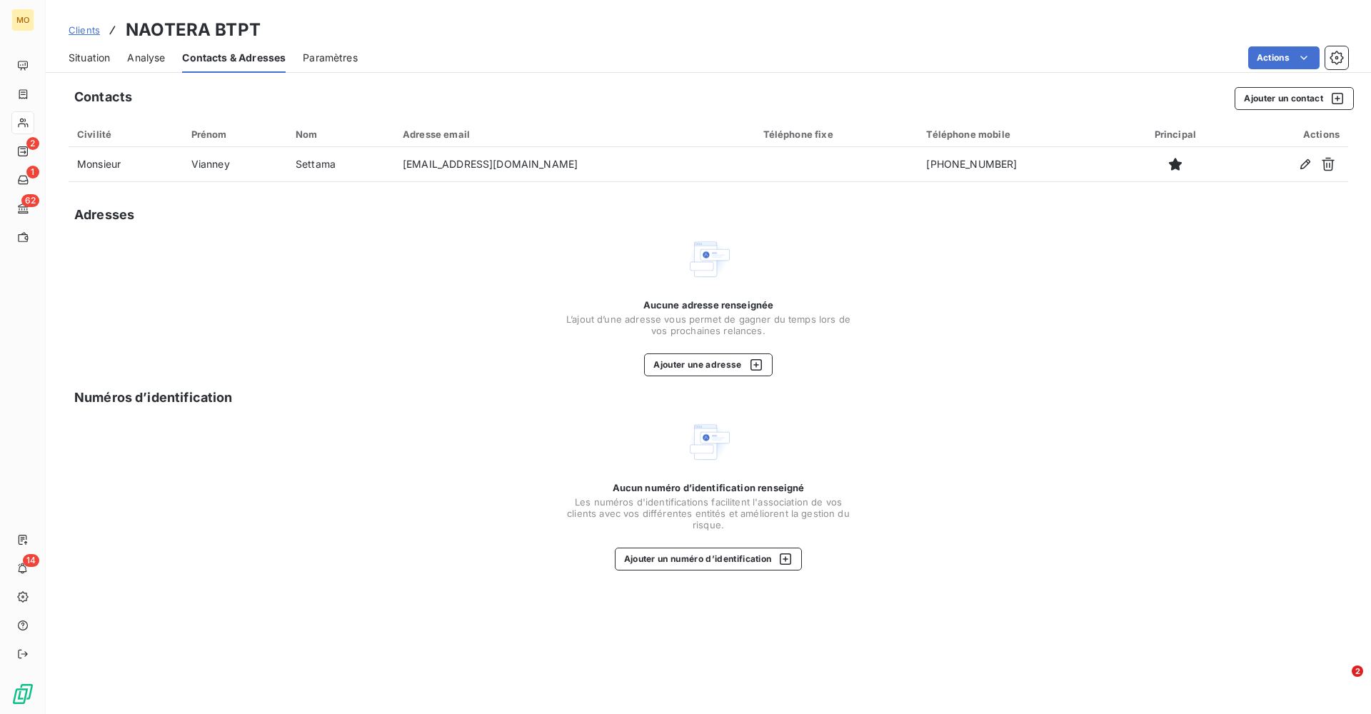
click at [249, 59] on span "Contacts & Adresses" at bounding box center [234, 58] width 104 height 14
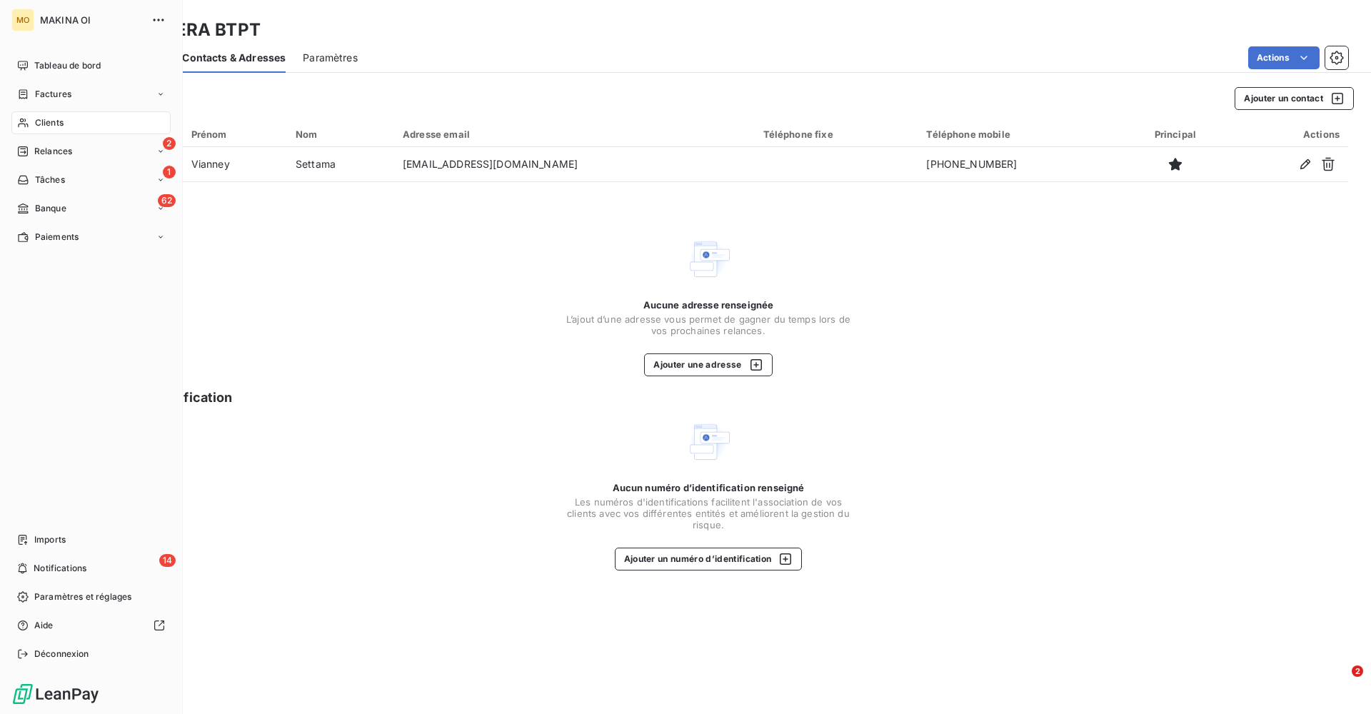
click at [53, 121] on span "Clients" at bounding box center [49, 122] width 29 height 13
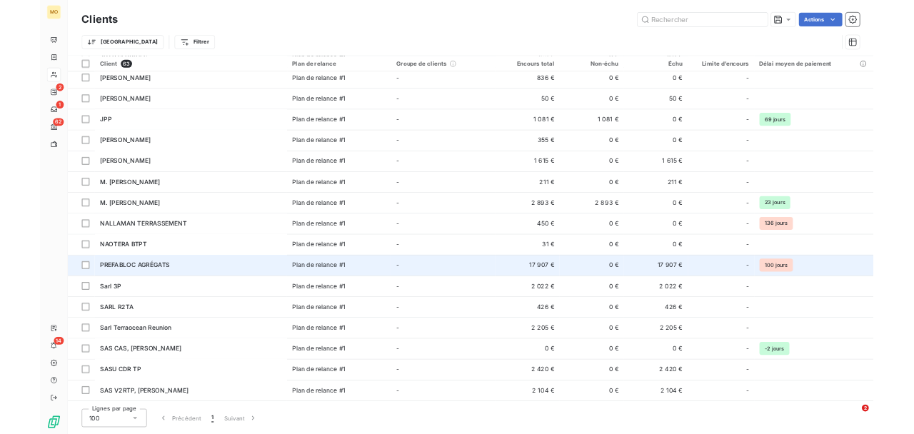
scroll to position [848, 0]
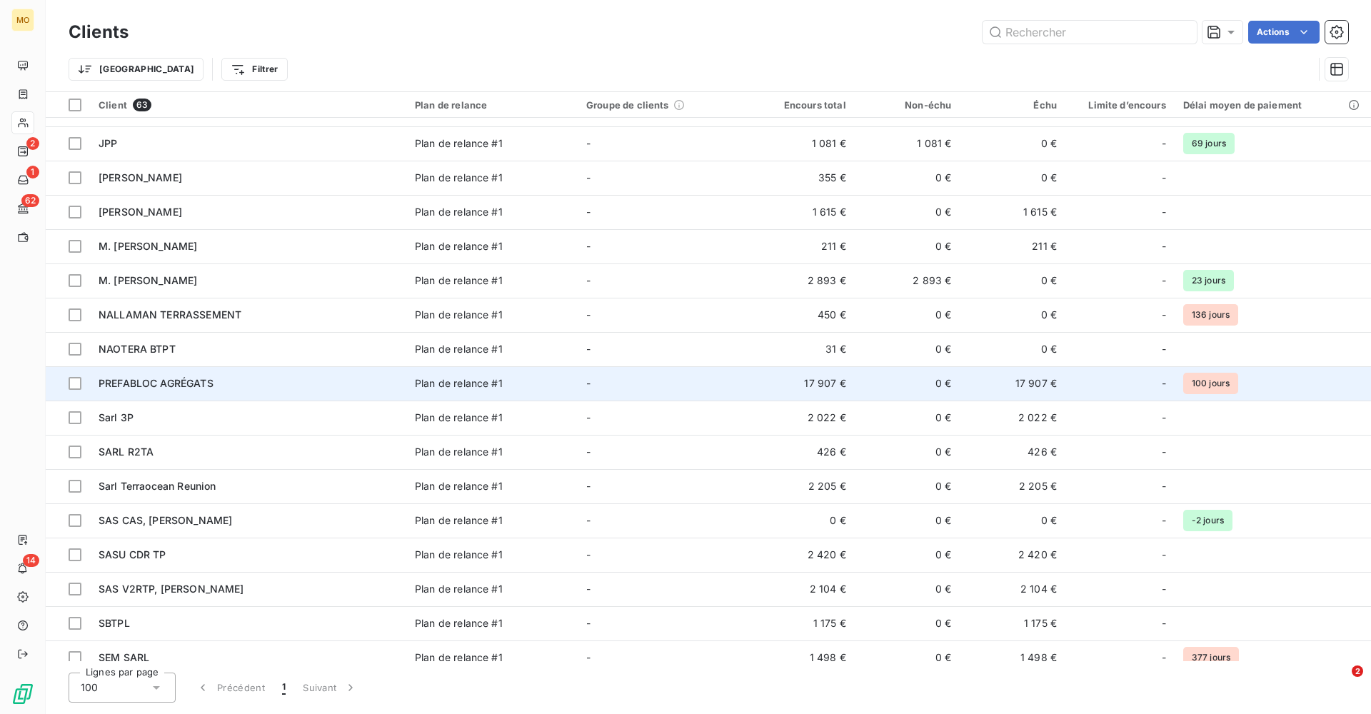
click at [176, 386] on span "PREFABLOC AGRÉGATS" at bounding box center [156, 383] width 115 height 12
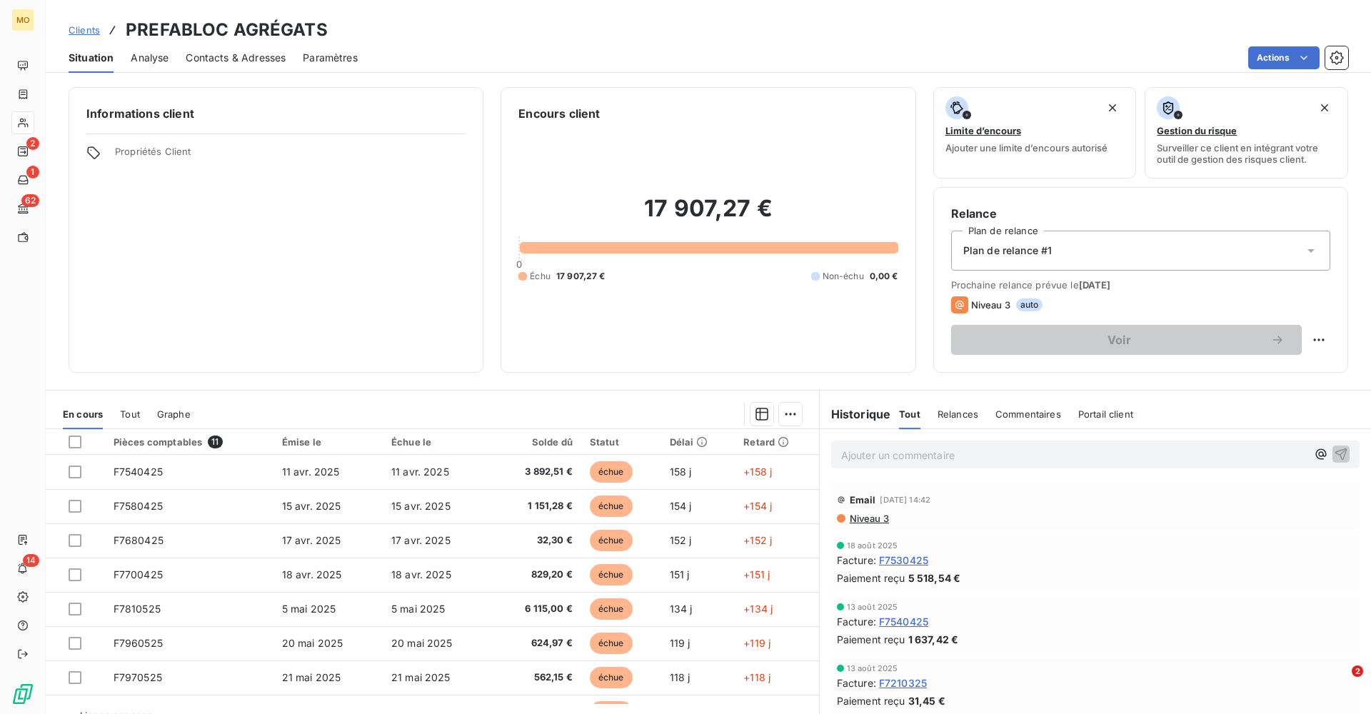
click at [231, 67] on div "Contacts & Adresses" at bounding box center [236, 58] width 100 height 30
